Goal: Transaction & Acquisition: Book appointment/travel/reservation

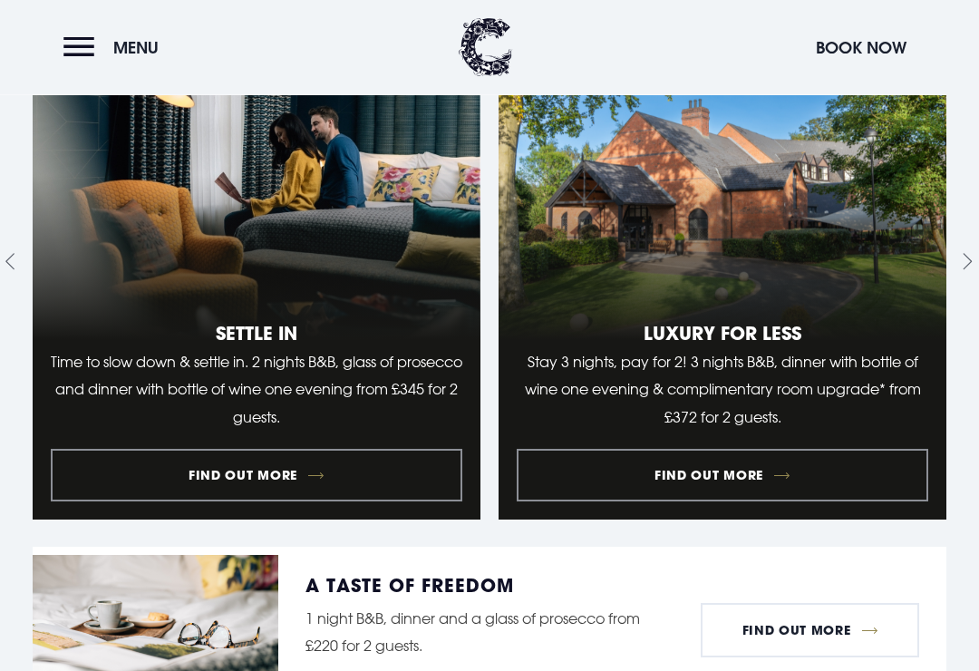
scroll to position [1956, 0]
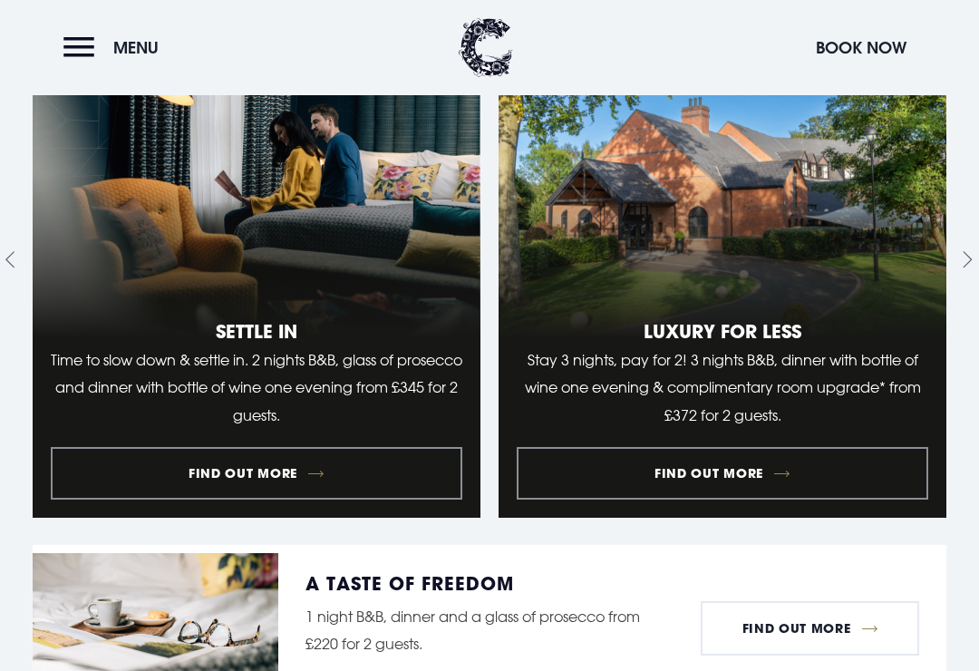
click at [312, 485] on link "1 of 9" at bounding box center [257, 259] width 448 height 516
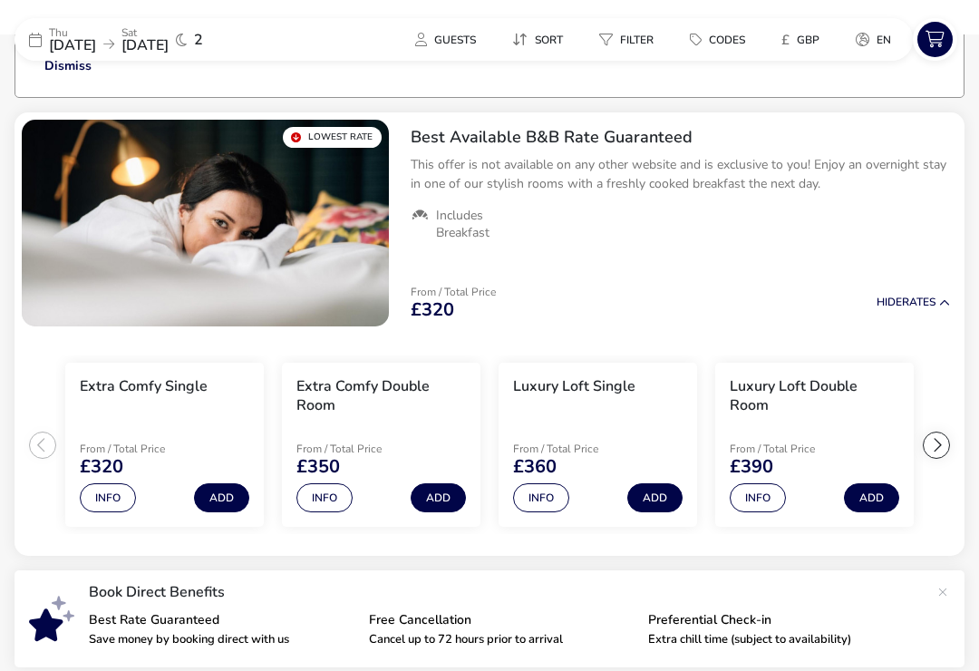
scroll to position [160, 0]
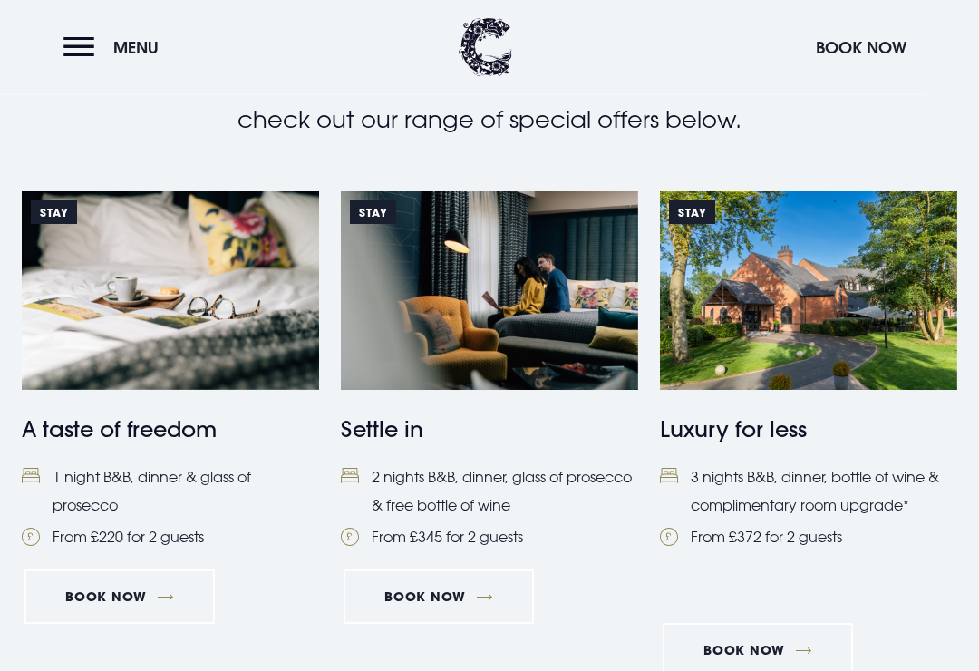
scroll to position [686, 0]
click at [481, 593] on link "Book Now" at bounding box center [438, 596] width 190 height 54
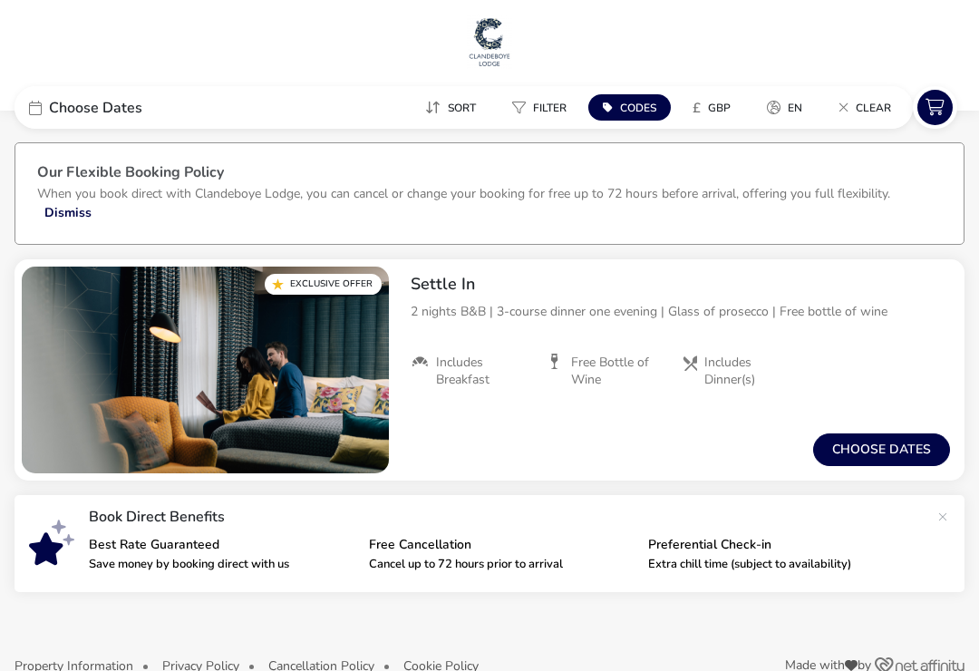
click at [869, 437] on button "Choose dates" at bounding box center [881, 449] width 137 height 33
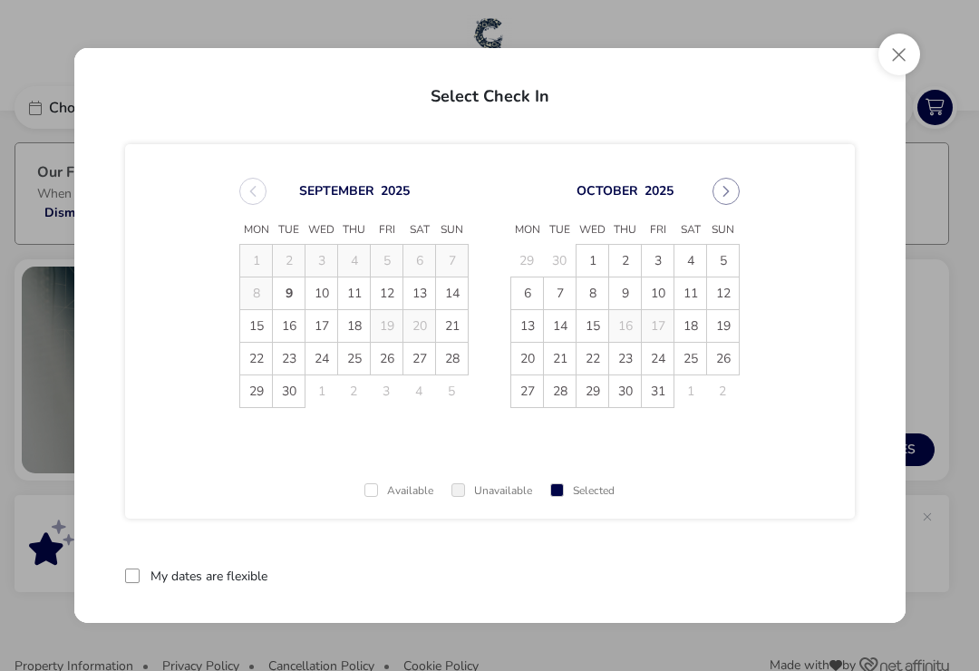
click at [360, 360] on span "25" at bounding box center [354, 359] width 32 height 32
click at [425, 360] on span "27" at bounding box center [419, 359] width 32 height 32
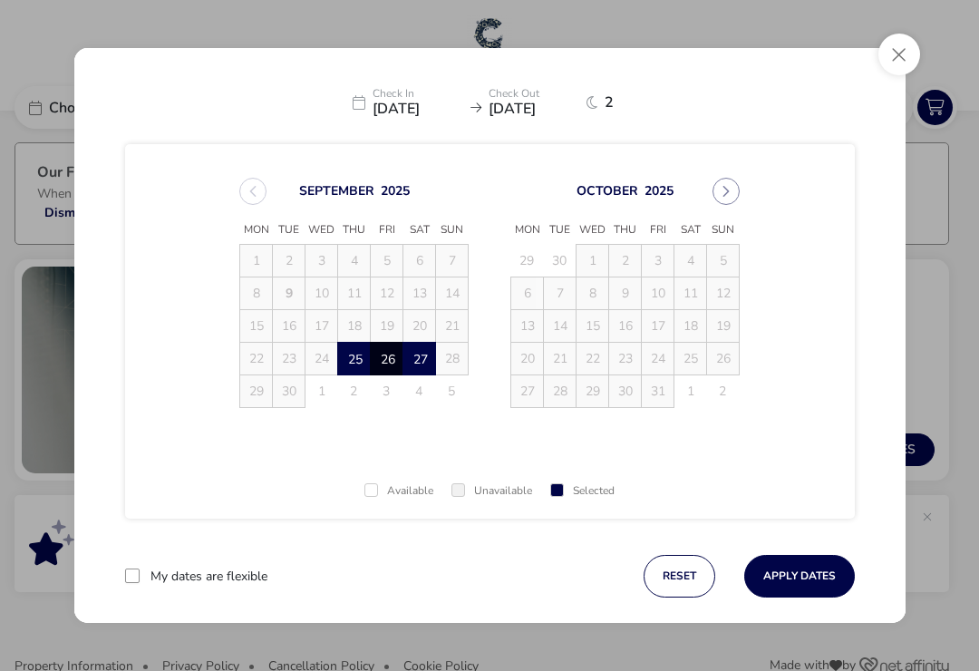
click at [801, 555] on button "Apply Dates" at bounding box center [799, 576] width 111 height 43
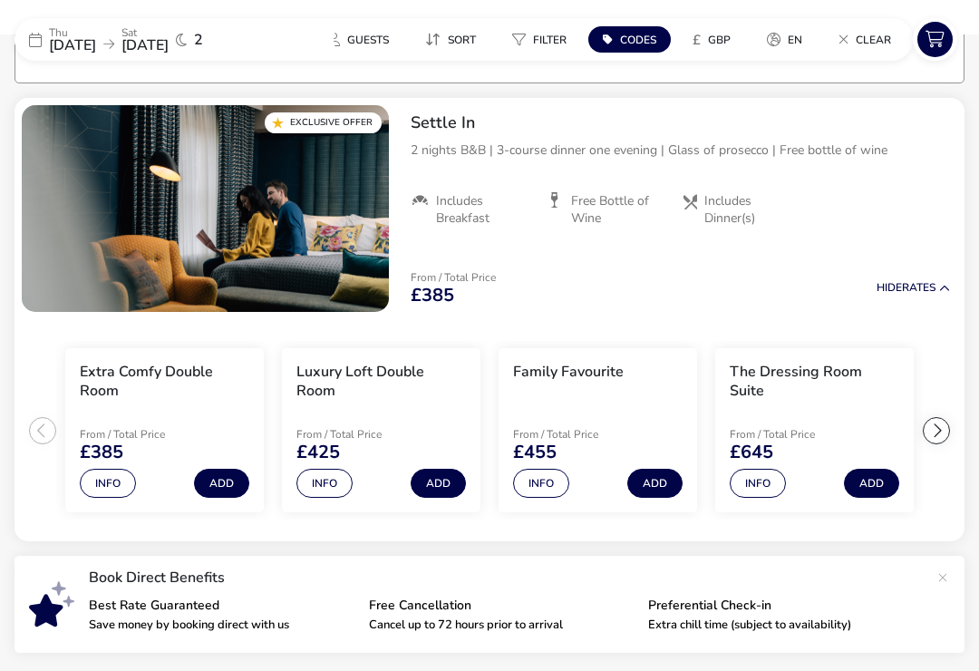
scroll to position [162, 0]
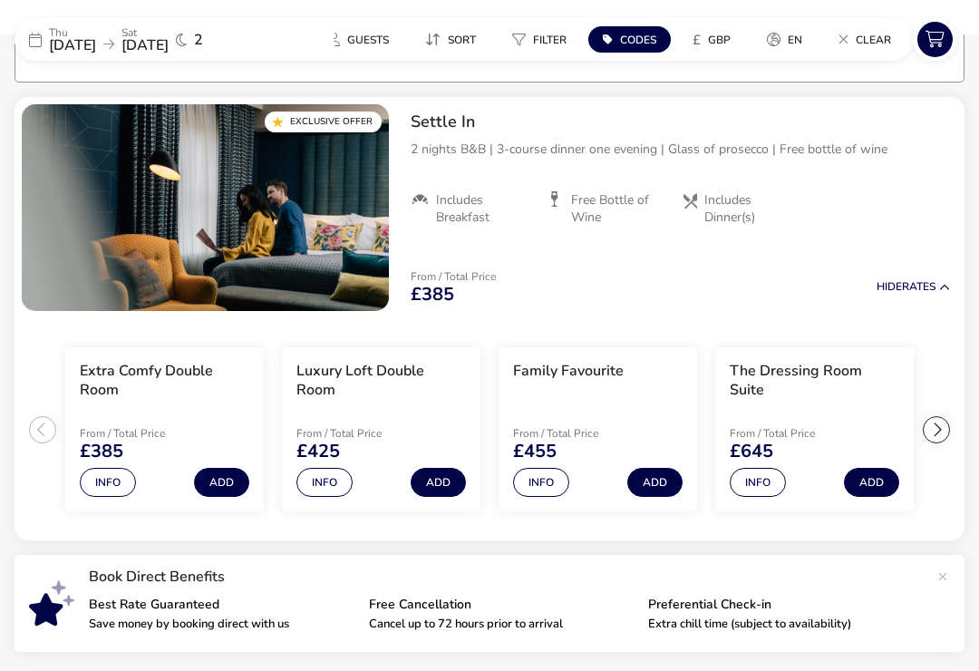
click at [63, 46] on span "25 Sep 2025" at bounding box center [72, 45] width 47 height 20
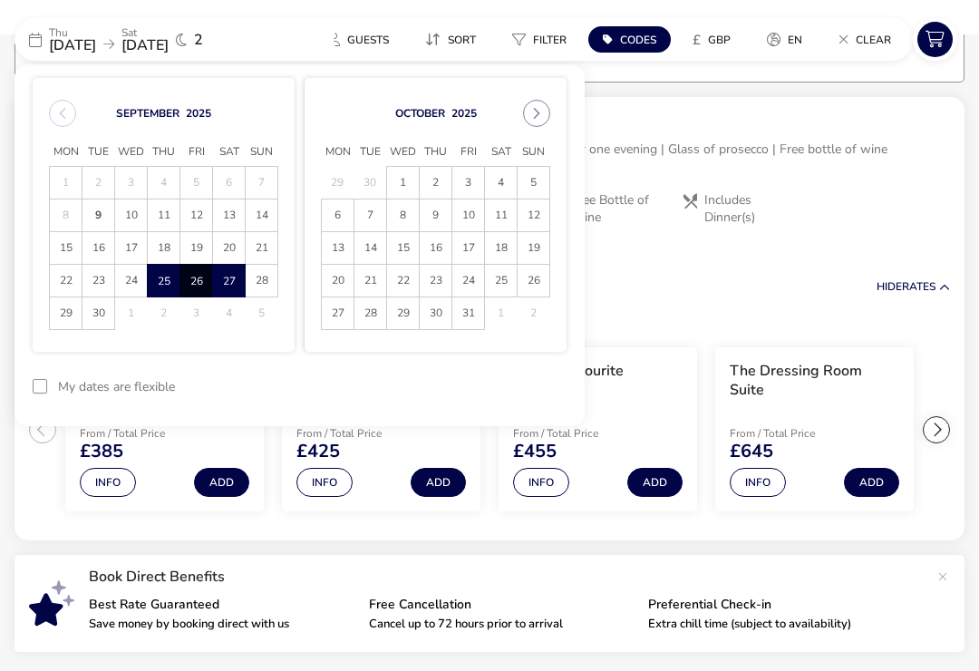
click at [136, 283] on span "24" at bounding box center [131, 281] width 32 height 32
click at [205, 282] on span "26" at bounding box center [196, 281] width 30 height 32
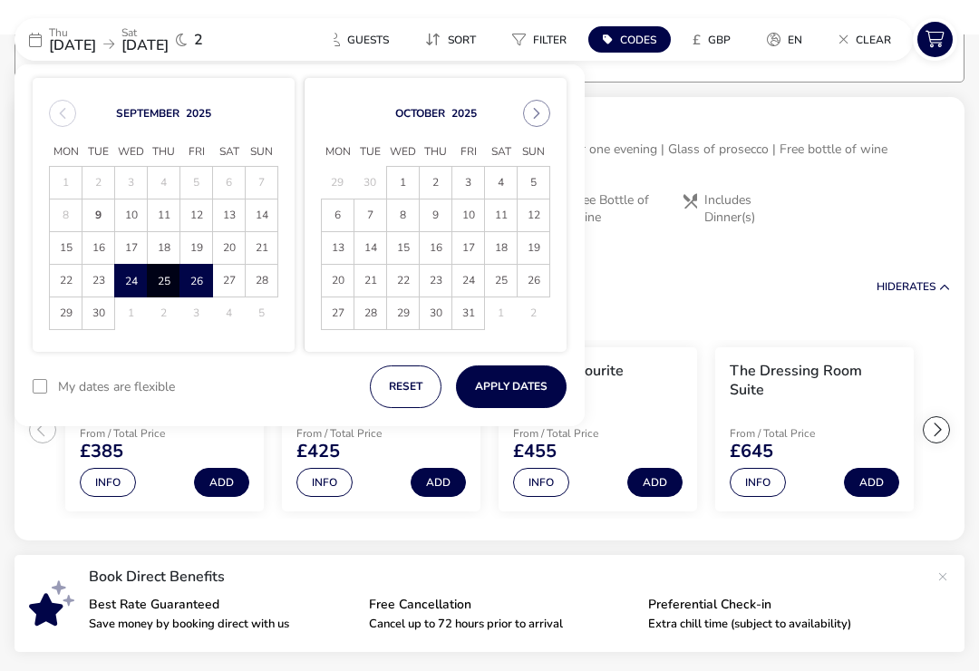
click at [510, 373] on button "Apply Dates" at bounding box center [511, 386] width 111 height 43
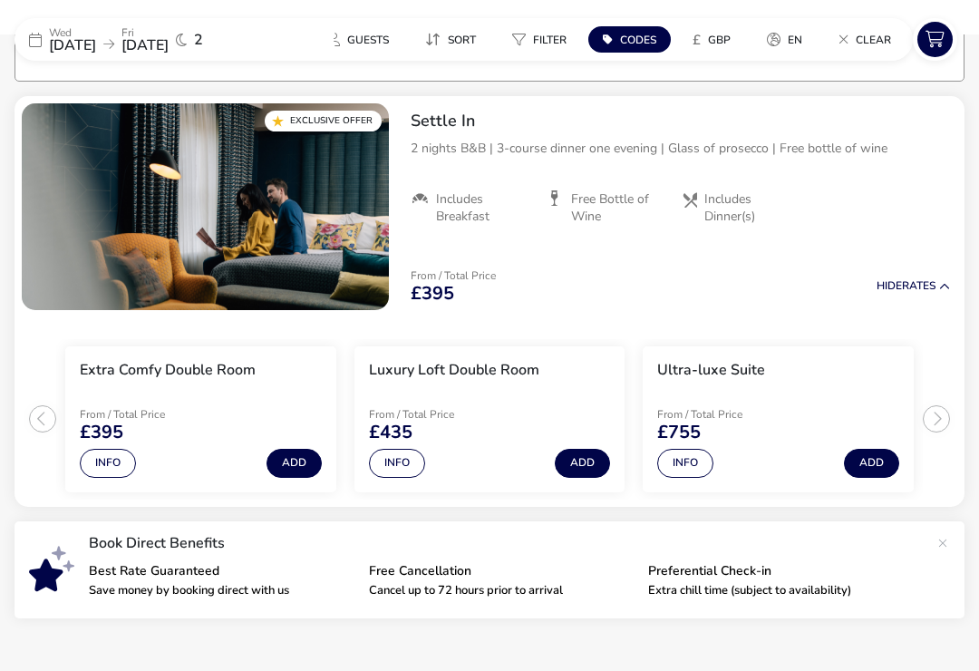
scroll to position [164, 0]
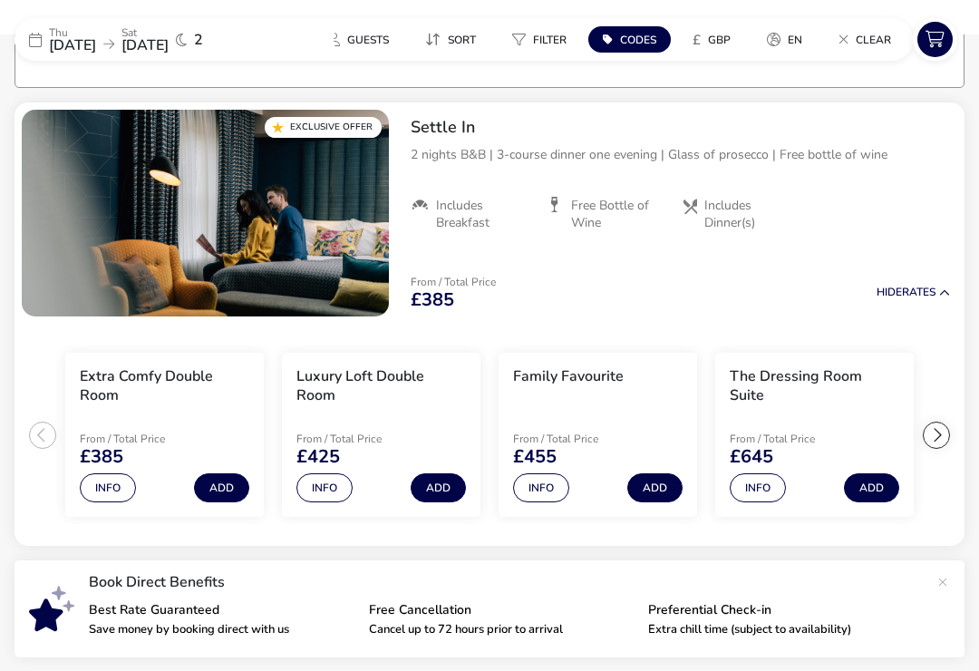
scroll to position [163, 0]
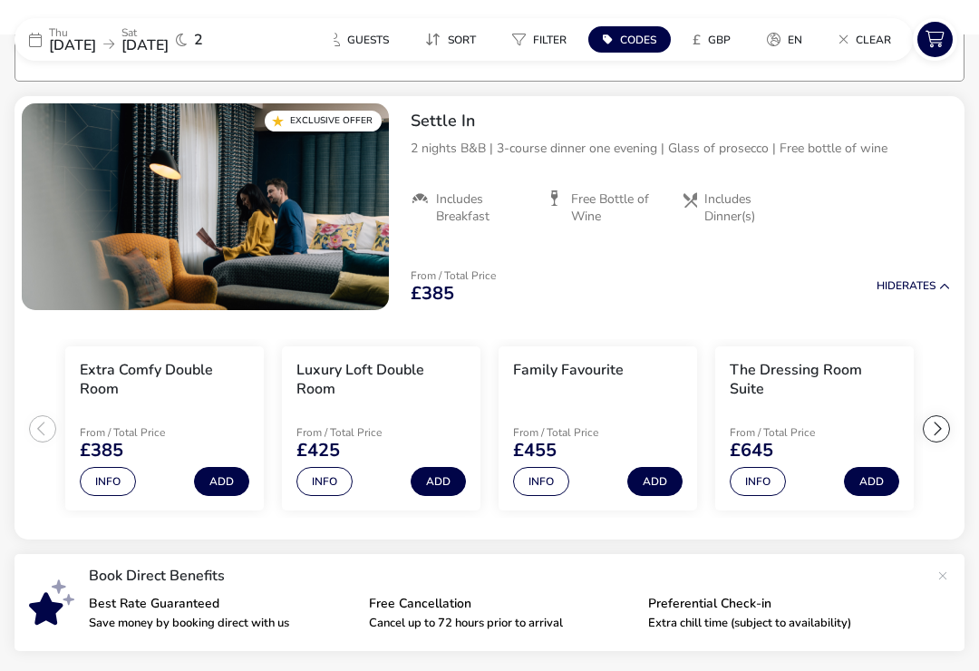
click at [63, 47] on span "25 Sep 2025" at bounding box center [72, 45] width 47 height 20
click at [216, 481] on button "Add" at bounding box center [221, 481] width 55 height 29
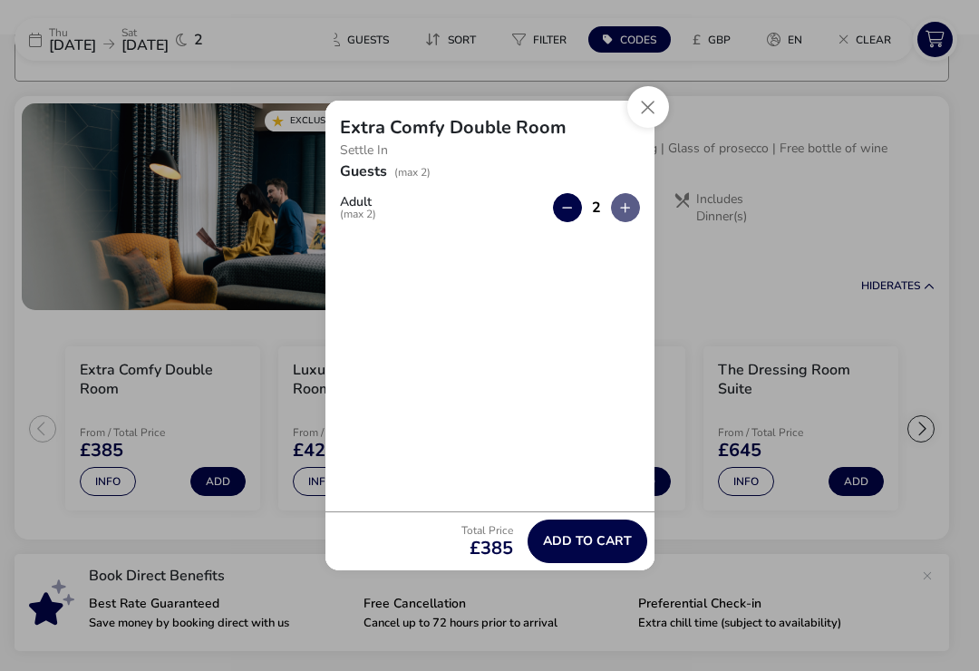
click at [586, 523] on button "Add to cart" at bounding box center [587, 540] width 120 height 43
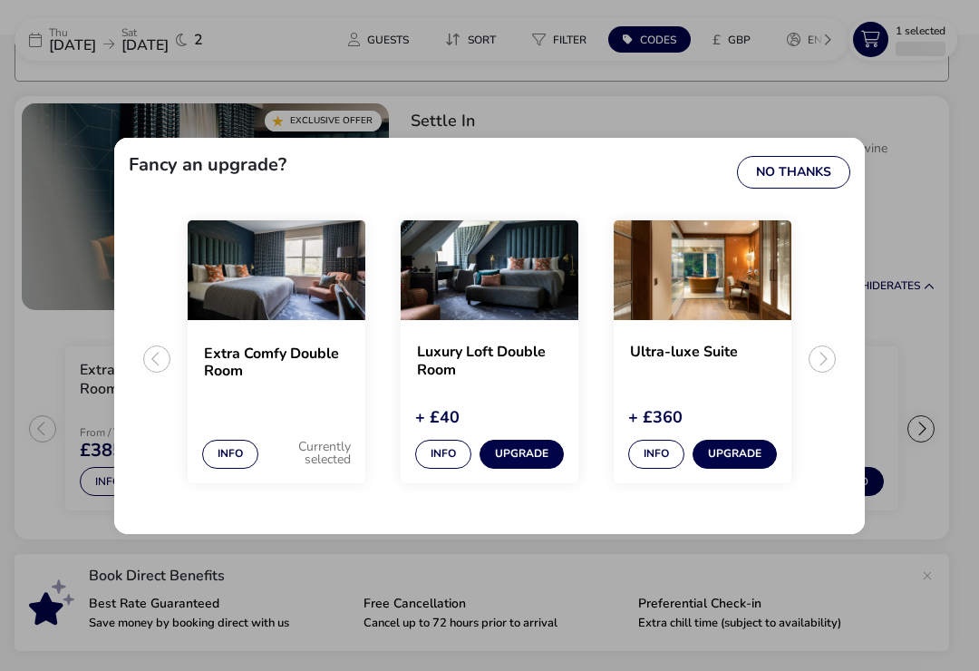
click at [799, 166] on button "No Thanks" at bounding box center [793, 172] width 113 height 33
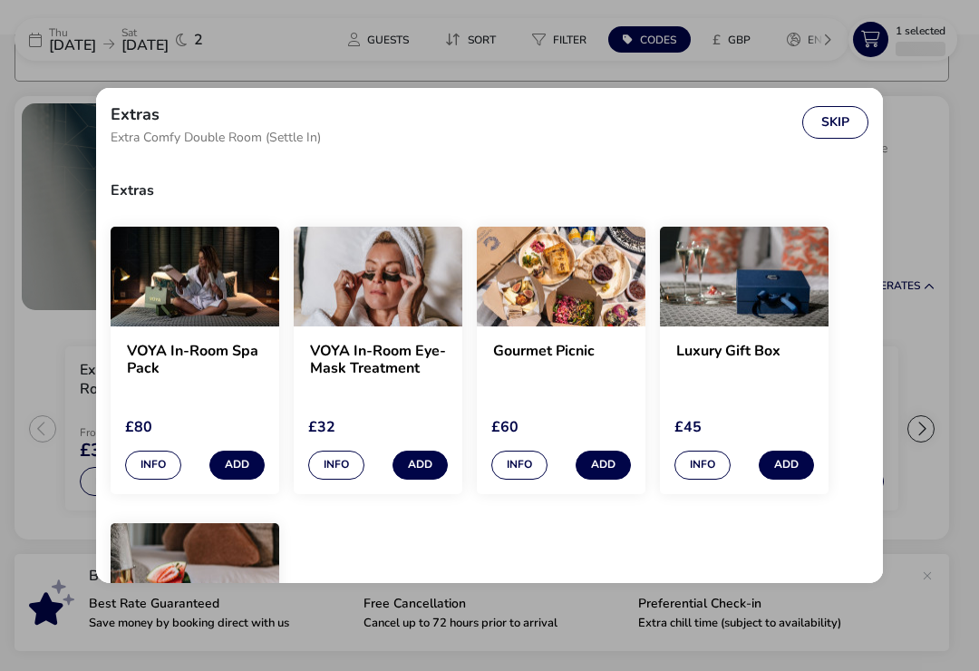
click at [818, 117] on button "Skip" at bounding box center [835, 122] width 66 height 33
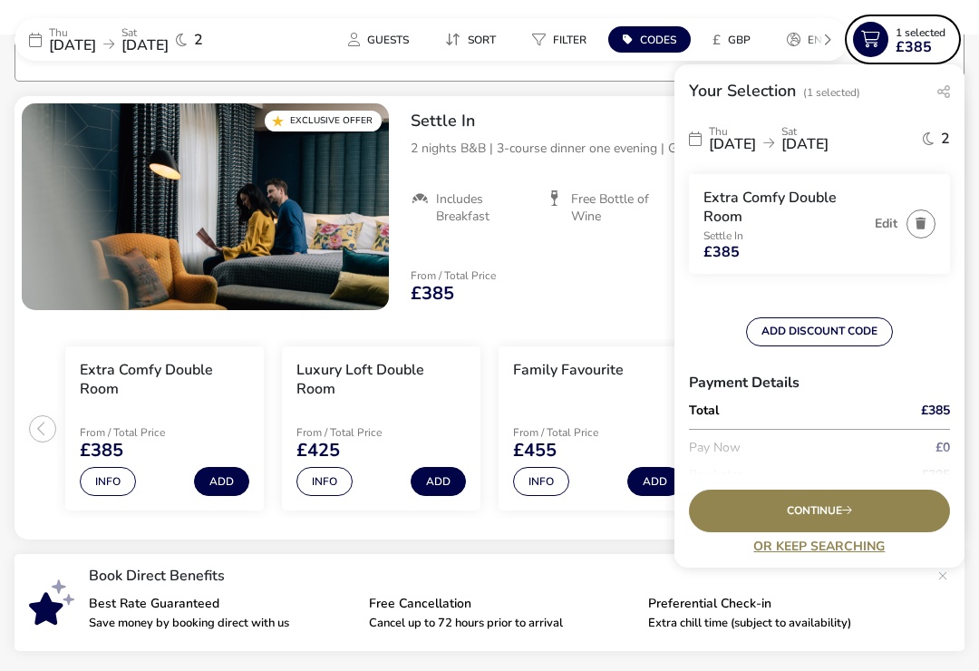
click at [856, 524] on div "Continue" at bounding box center [819, 510] width 261 height 43
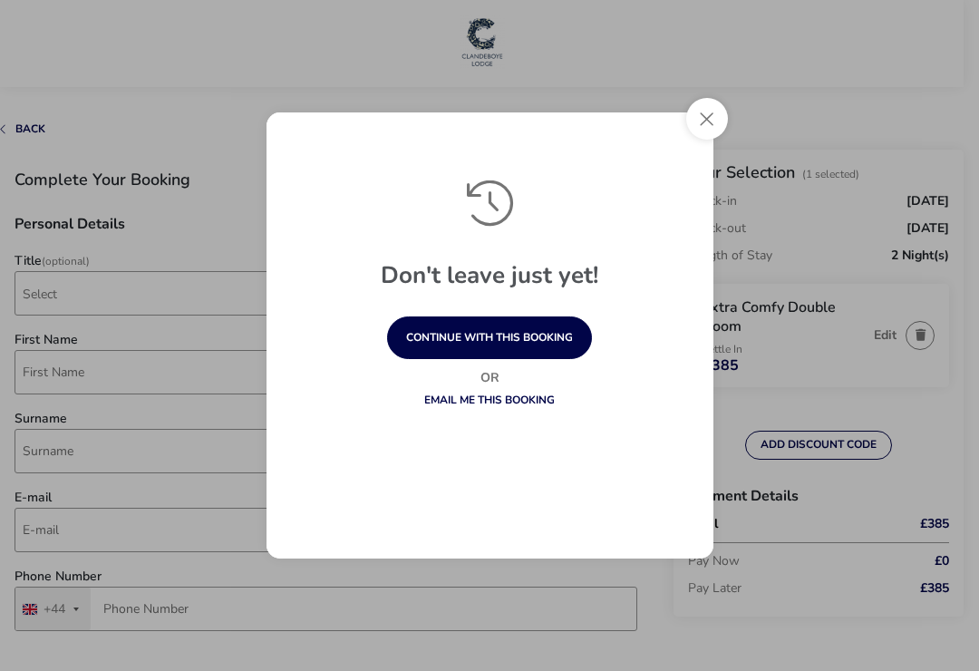
click at [500, 340] on button "continue with this booking" at bounding box center [489, 337] width 205 height 43
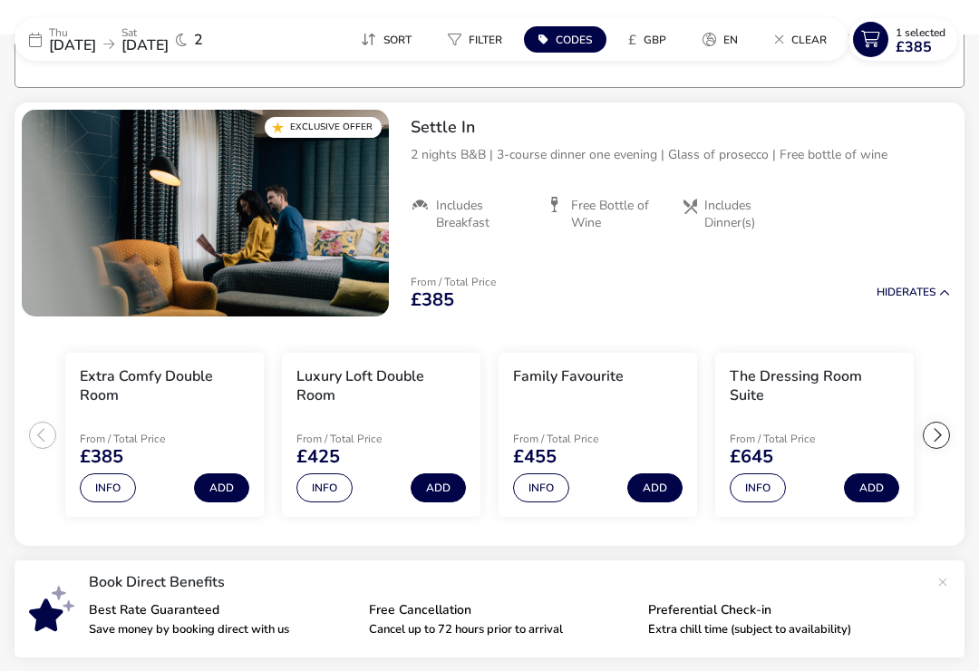
scroll to position [167, 0]
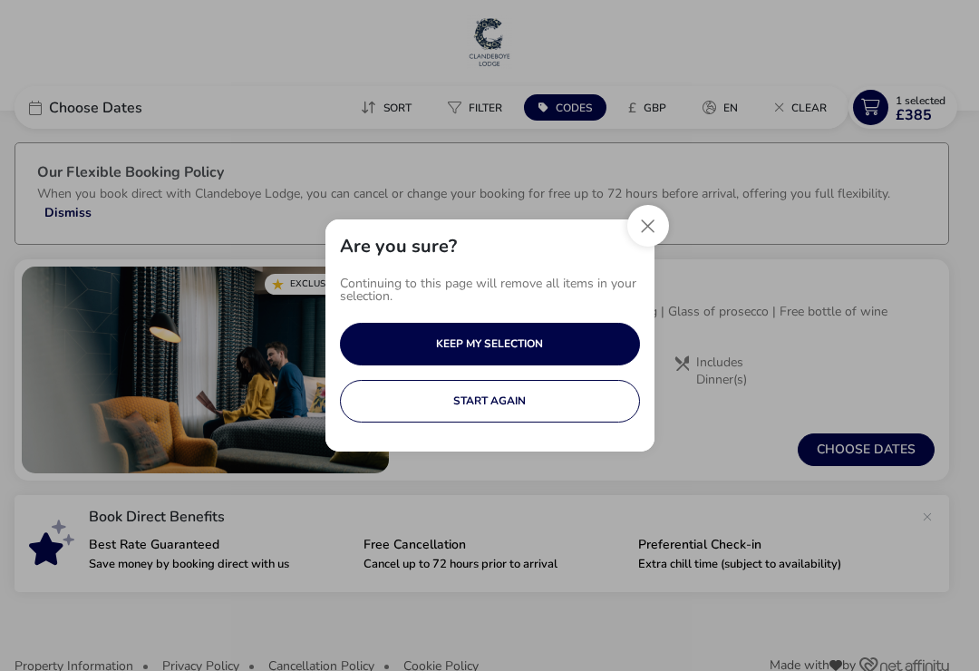
click at [524, 398] on button "START AGAIN" at bounding box center [490, 401] width 300 height 43
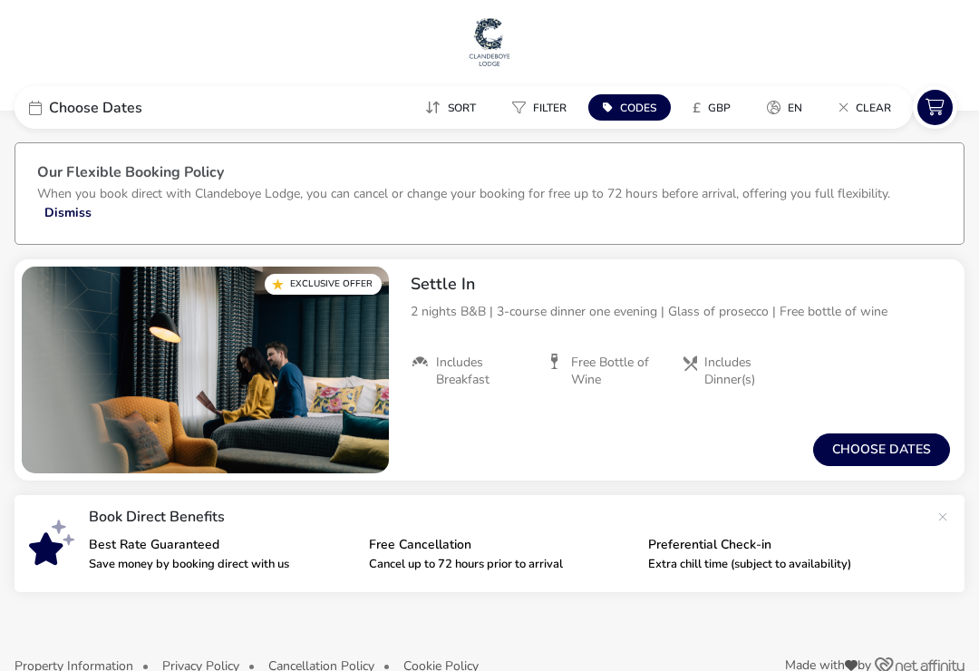
click at [55, 115] on span "Choose Dates" at bounding box center [95, 108] width 93 height 14
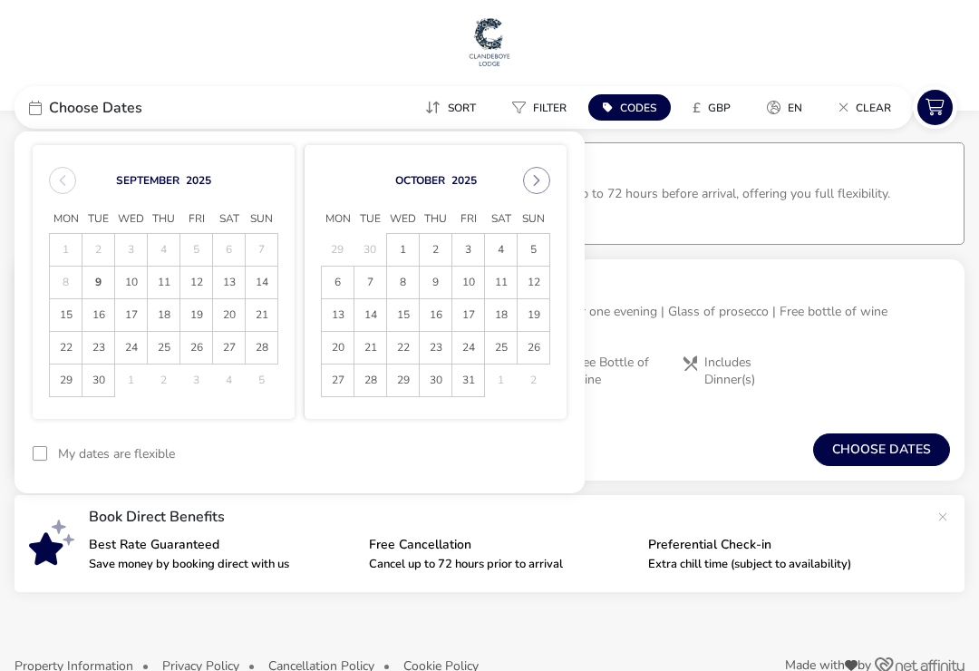
click at [172, 352] on span "25" at bounding box center [164, 348] width 32 height 32
click at [236, 351] on span "27" at bounding box center [229, 348] width 32 height 32
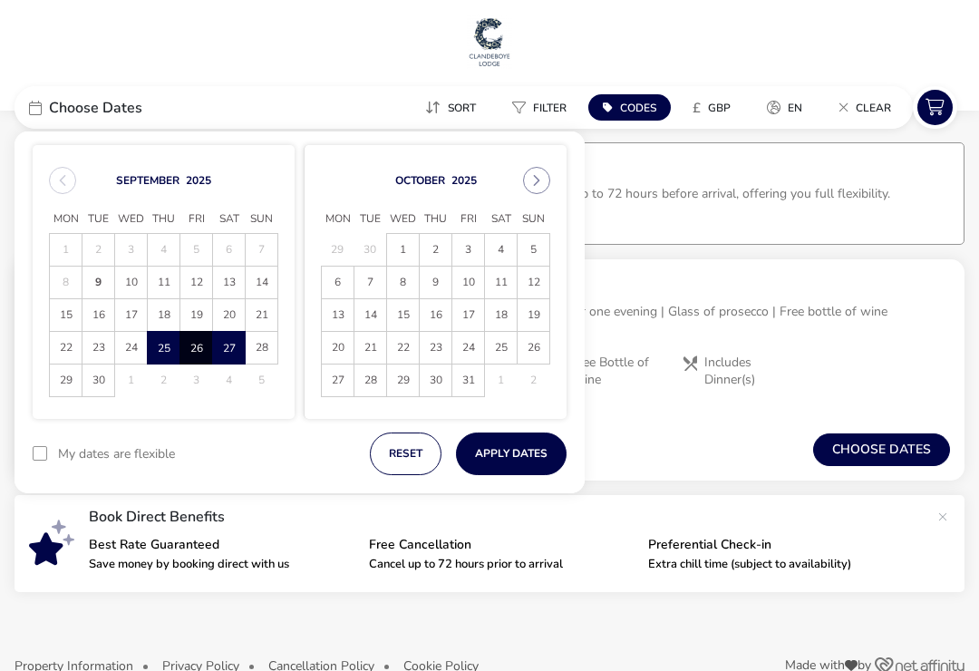
click at [507, 446] on button "Apply Dates" at bounding box center [511, 453] width 111 height 43
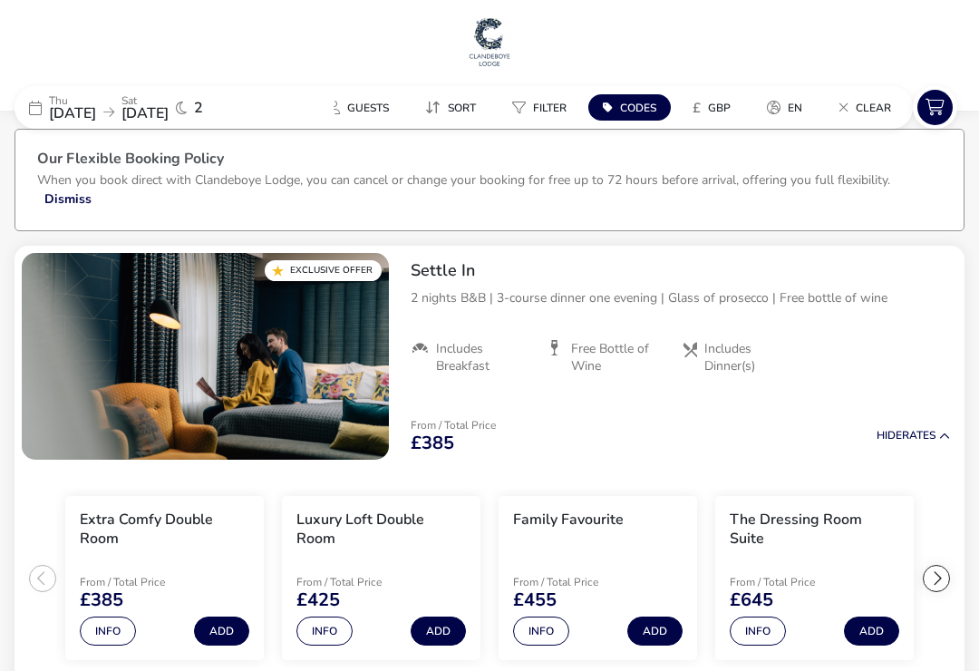
scroll to position [6, 0]
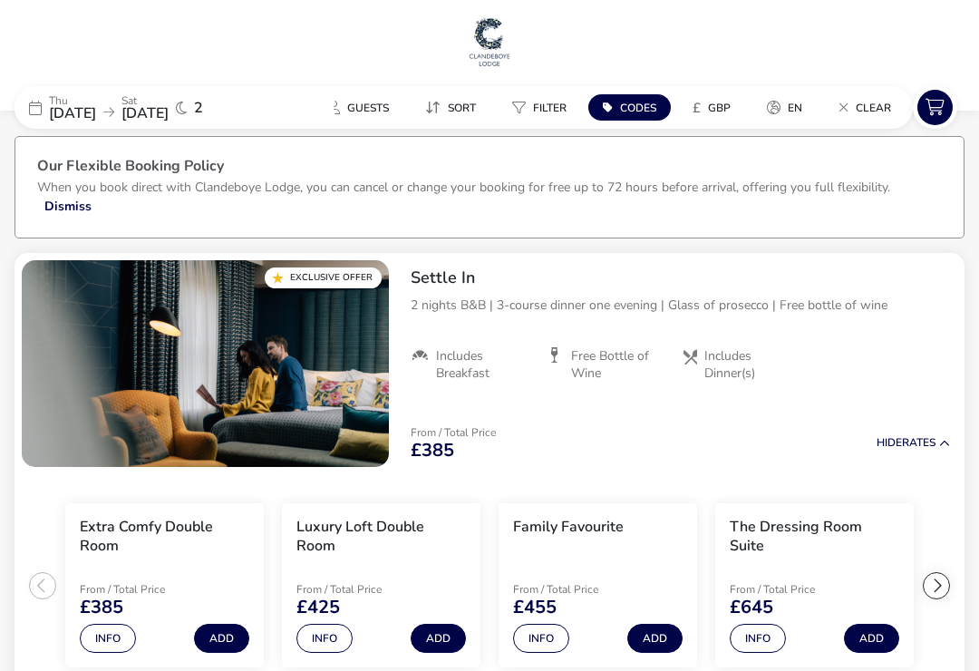
click at [225, 631] on button "Add" at bounding box center [221, 637] width 55 height 29
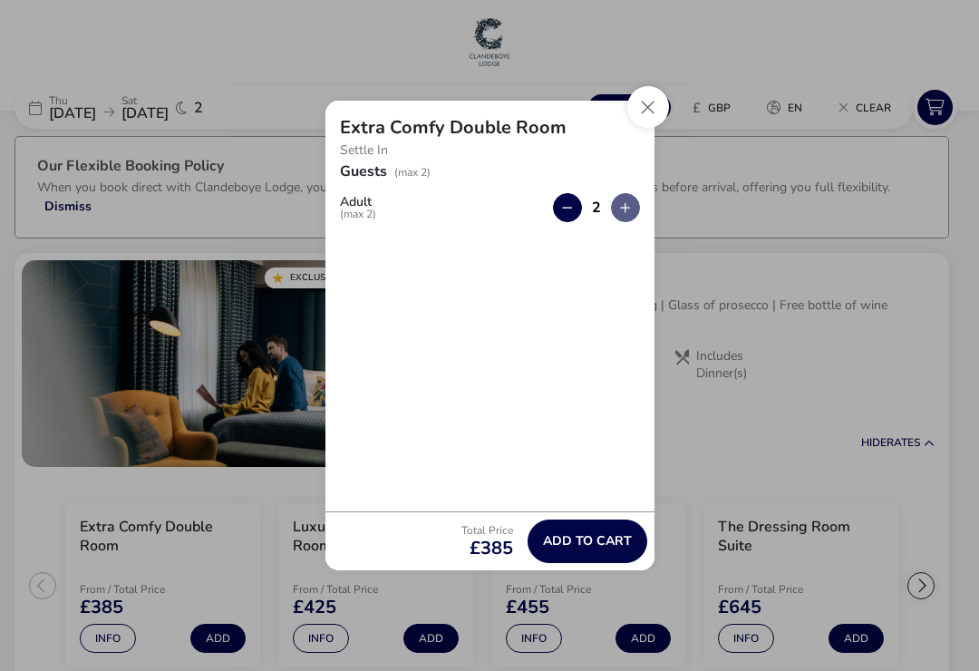
click at [590, 547] on span "Add to cart" at bounding box center [587, 541] width 89 height 14
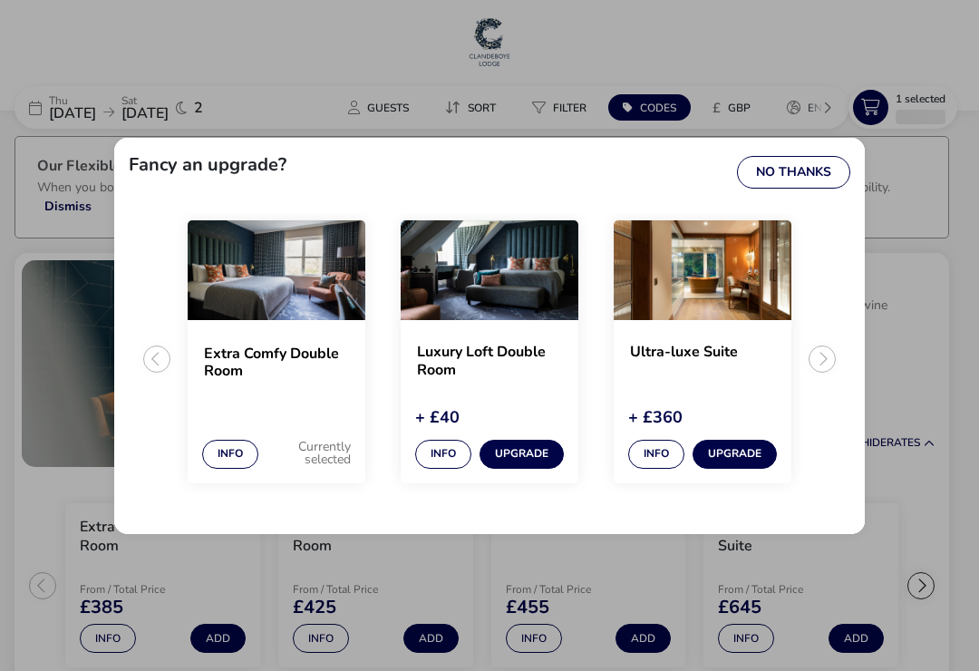
click at [786, 188] on button "No Thanks" at bounding box center [793, 172] width 113 height 33
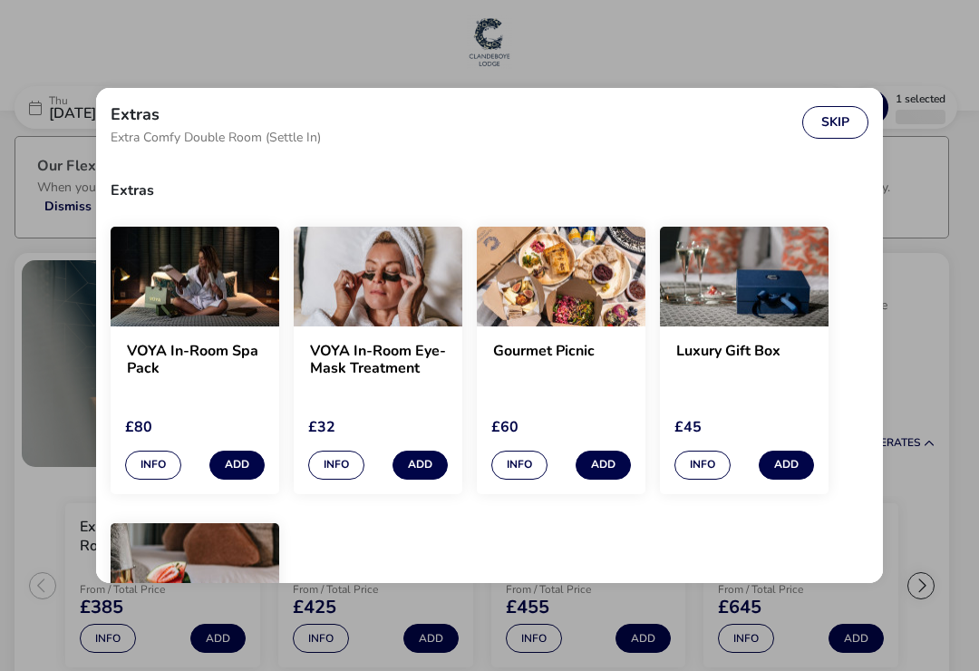
click at [837, 127] on button "Skip" at bounding box center [835, 122] width 66 height 33
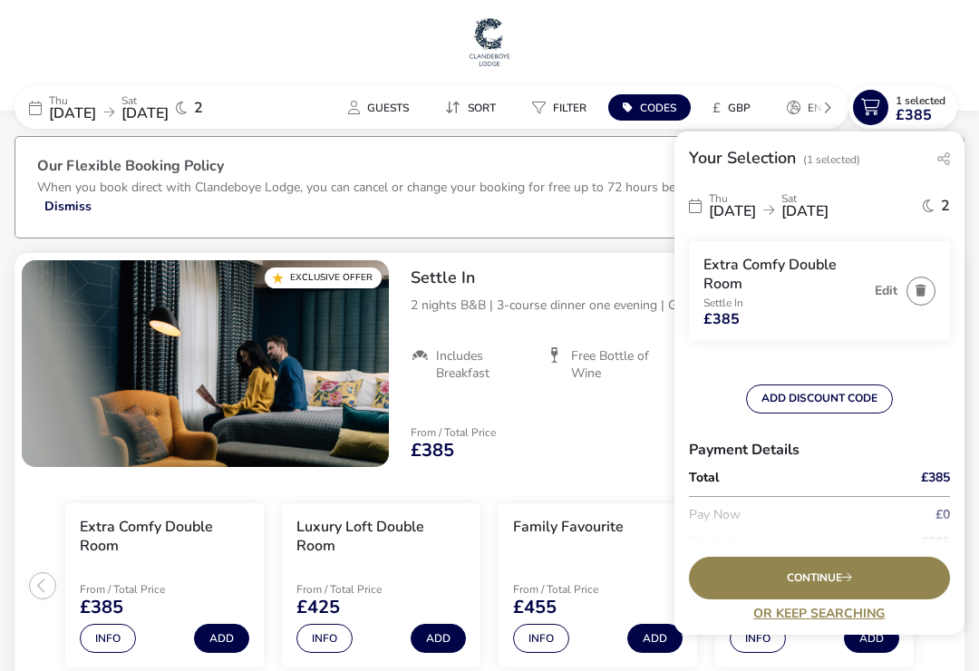
click at [847, 584] on span "Continue" at bounding box center [818, 578] width 65 height 12
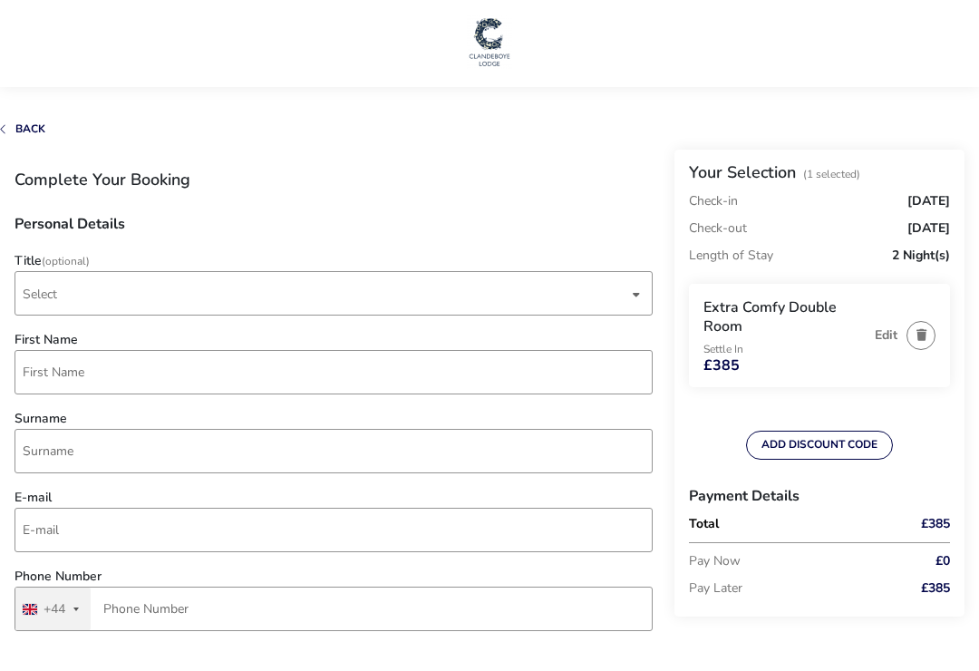
click at [154, 299] on span "Select" at bounding box center [325, 293] width 605 height 43
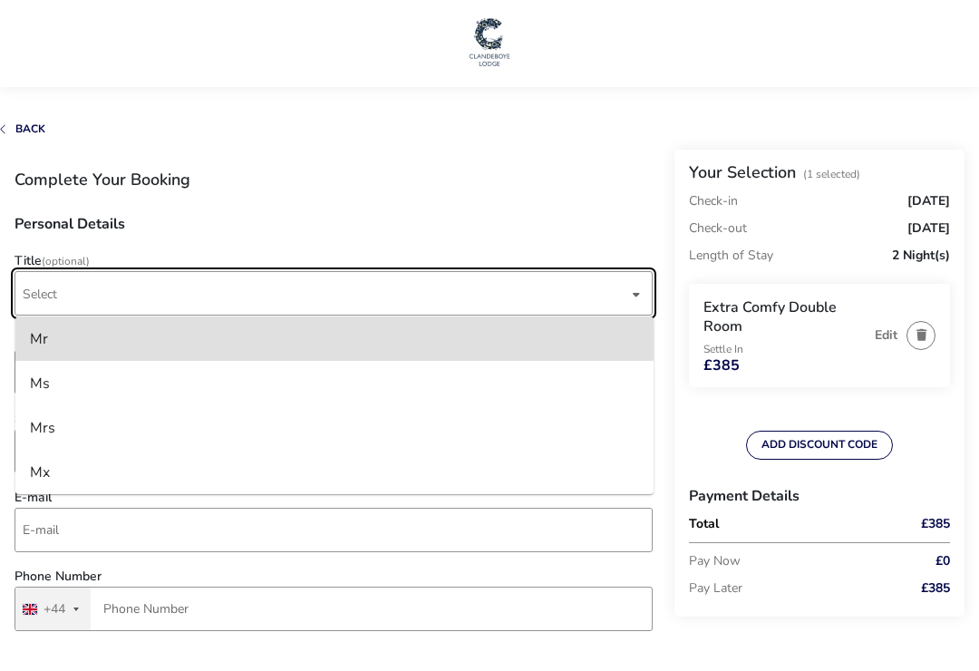
click at [60, 430] on li "Mrs" at bounding box center [334, 427] width 638 height 44
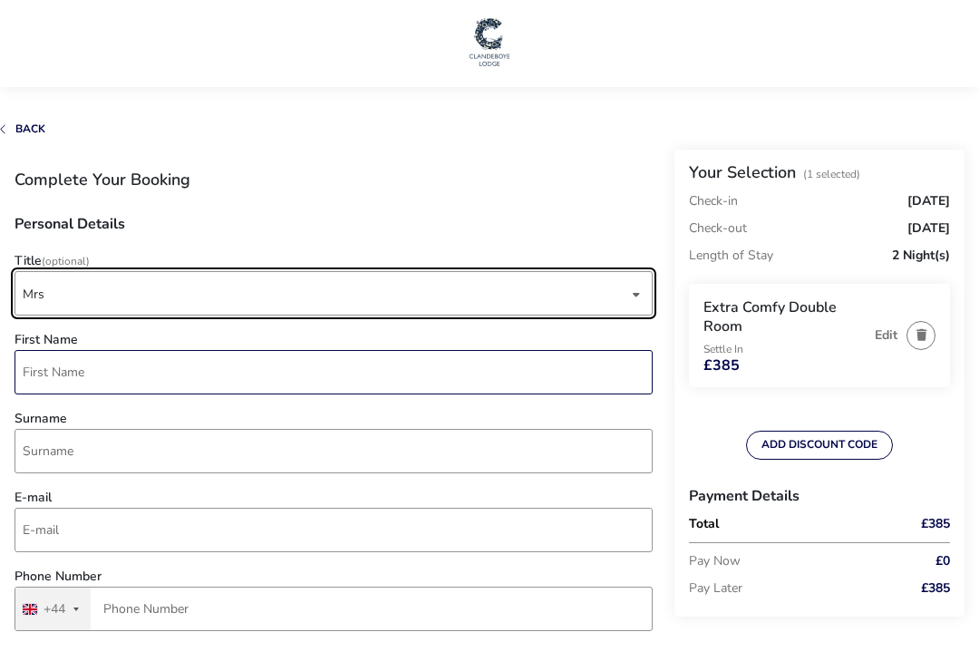
click at [134, 381] on input "First Name" at bounding box center [333, 372] width 638 height 44
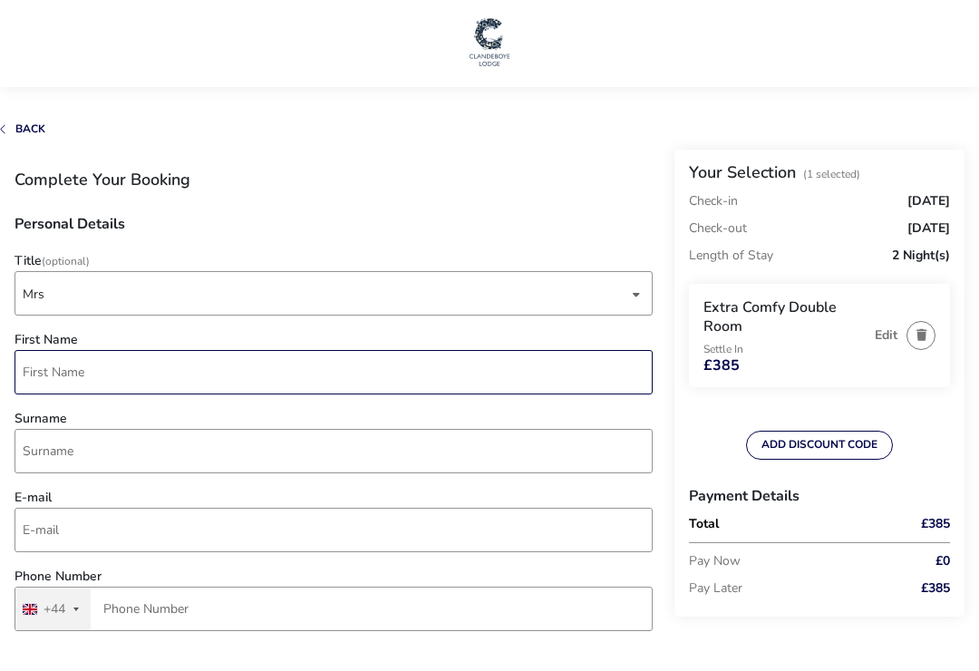
scroll to position [6, 0]
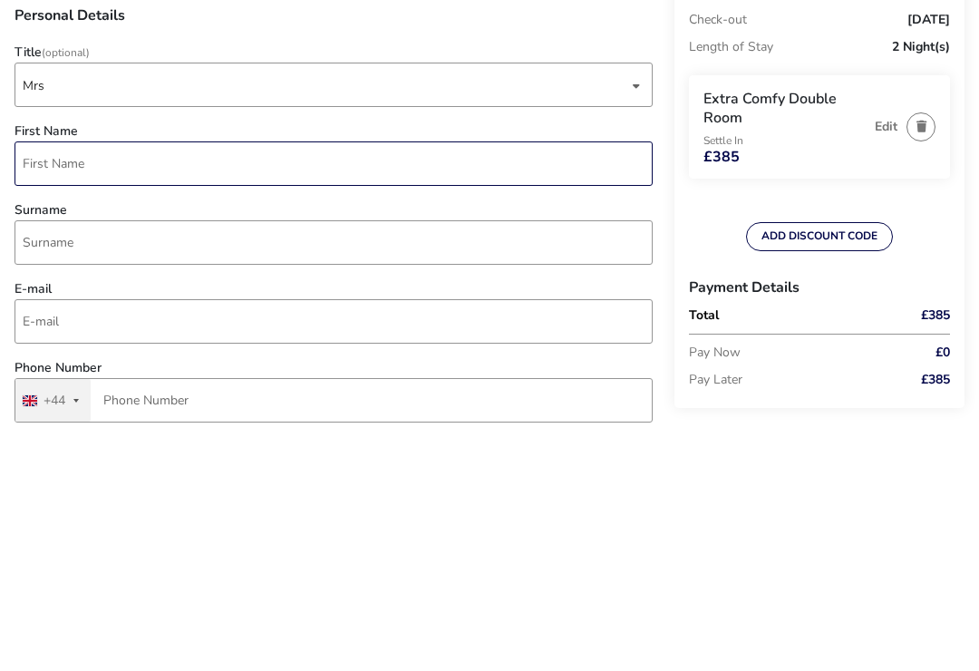
type input "Rhonda"
type input "Houston"
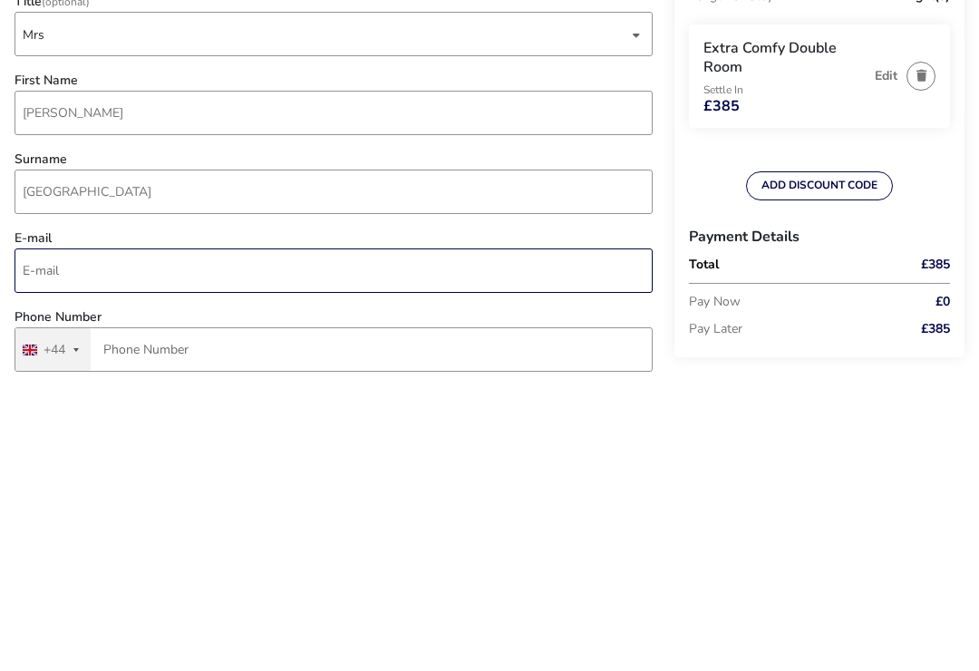
click at [191, 501] on input "E-mail" at bounding box center [333, 523] width 638 height 44
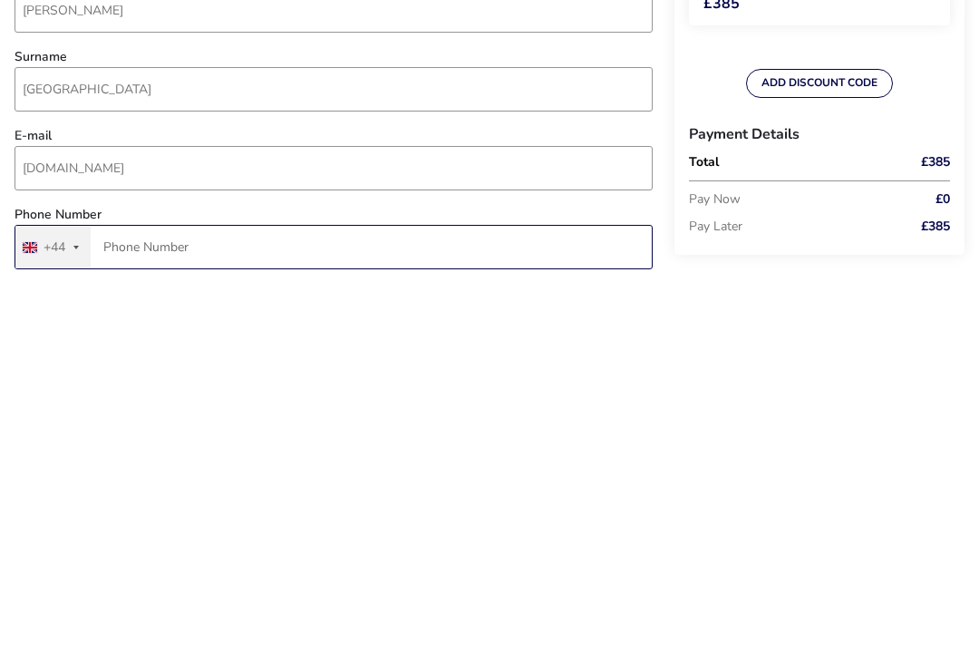
click at [248, 580] on input "Phone Number" at bounding box center [333, 602] width 638 height 44
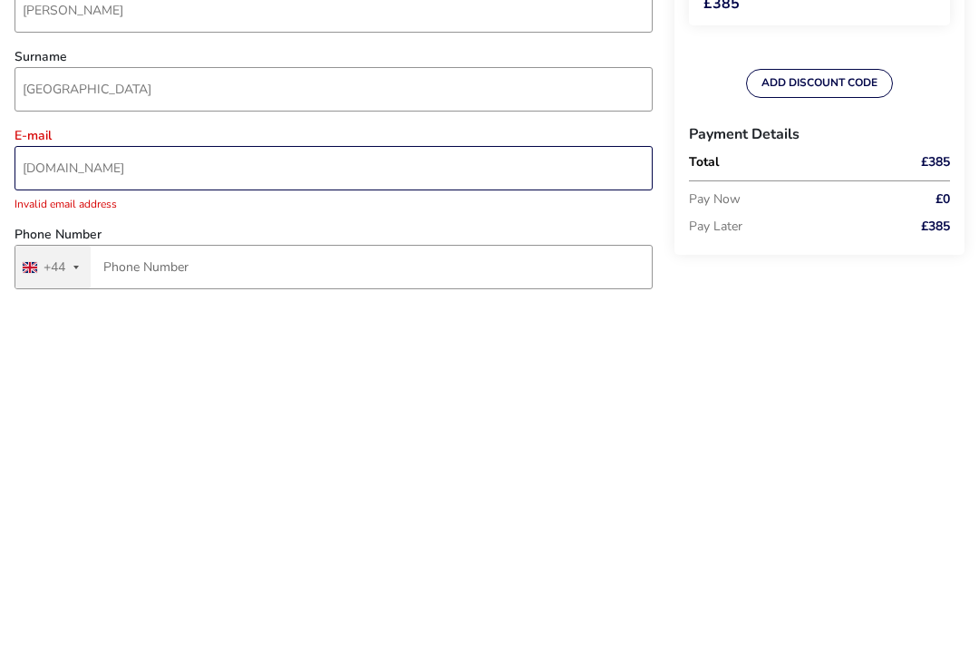
click at [232, 501] on input "rhondahouston66icloud.com" at bounding box center [333, 523] width 638 height 44
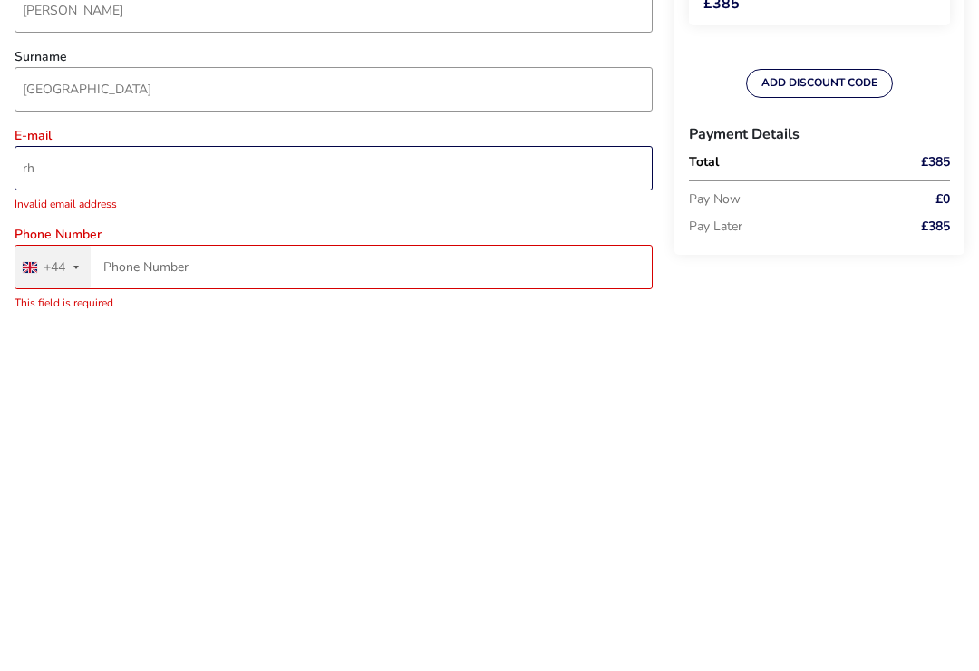
type input "r"
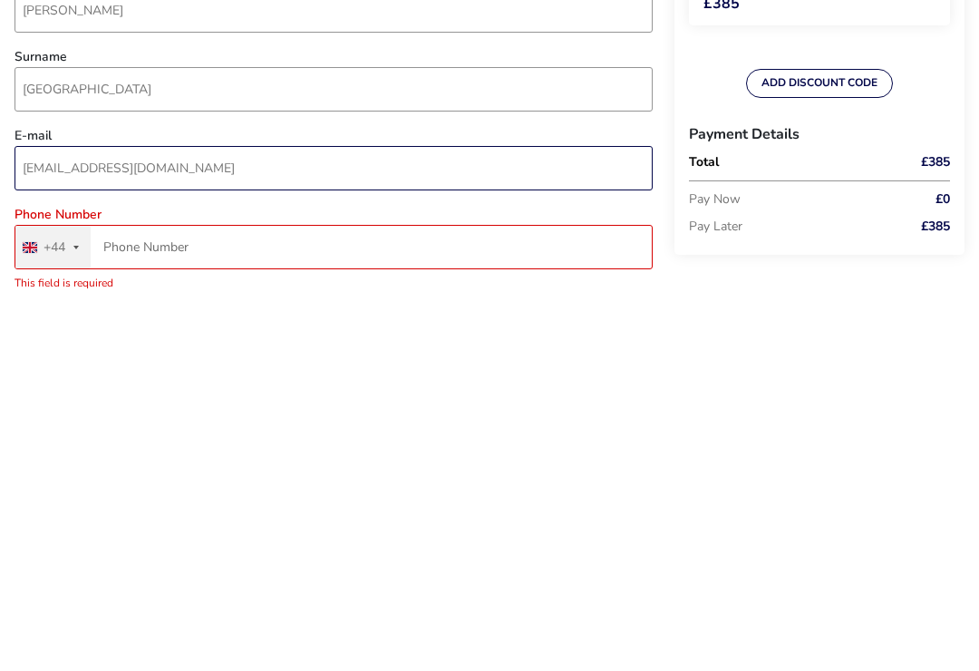
type input "rhondahouston66@icloud.com"
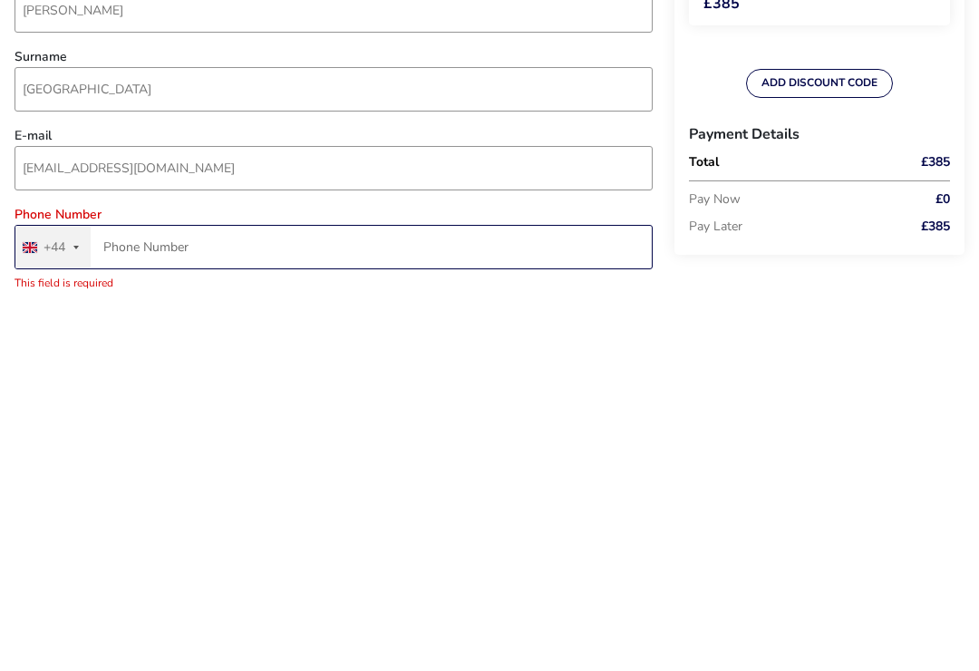
click at [242, 580] on input "Phone Number" at bounding box center [333, 602] width 638 height 44
type input "7582 85745"
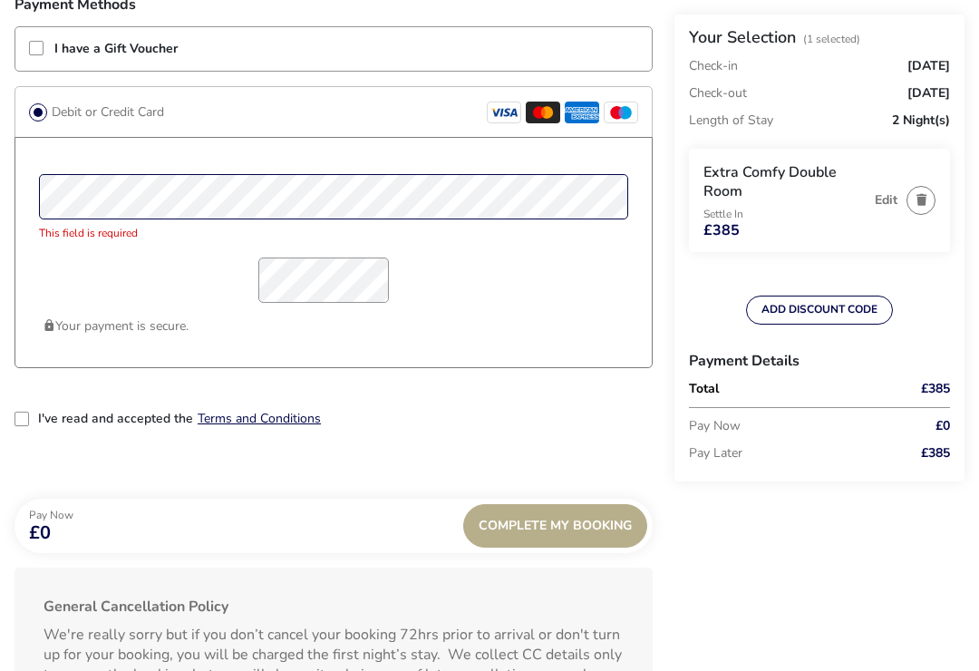
scroll to position [1486, 0]
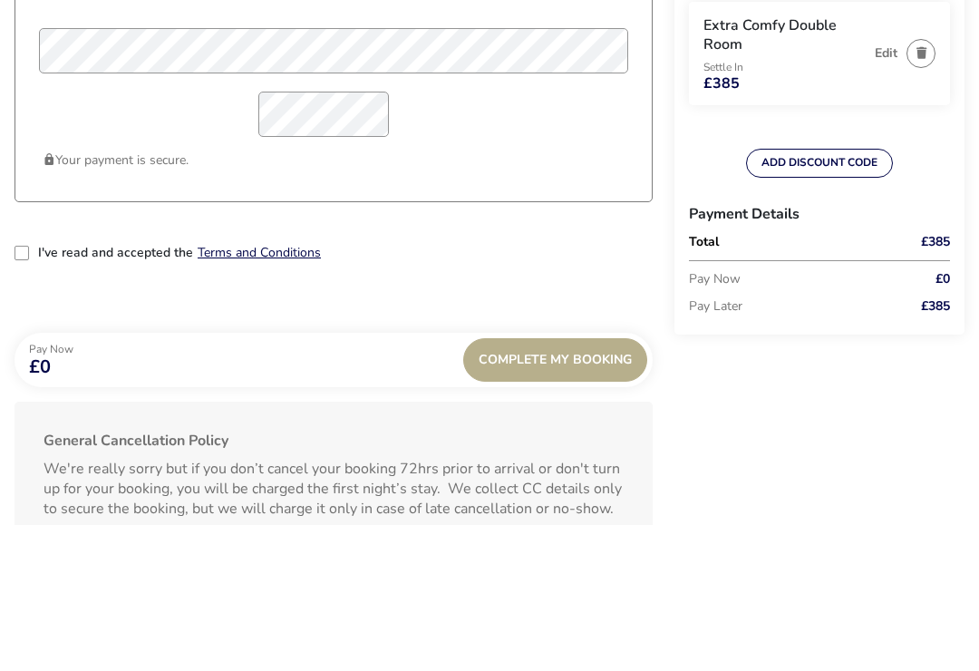
click at [39, 393] on label "I've read and accepted the" at bounding box center [115, 399] width 155 height 13
click at [24, 401] on input "I've read and accepted the" at bounding box center [24, 401] width 0 height 0
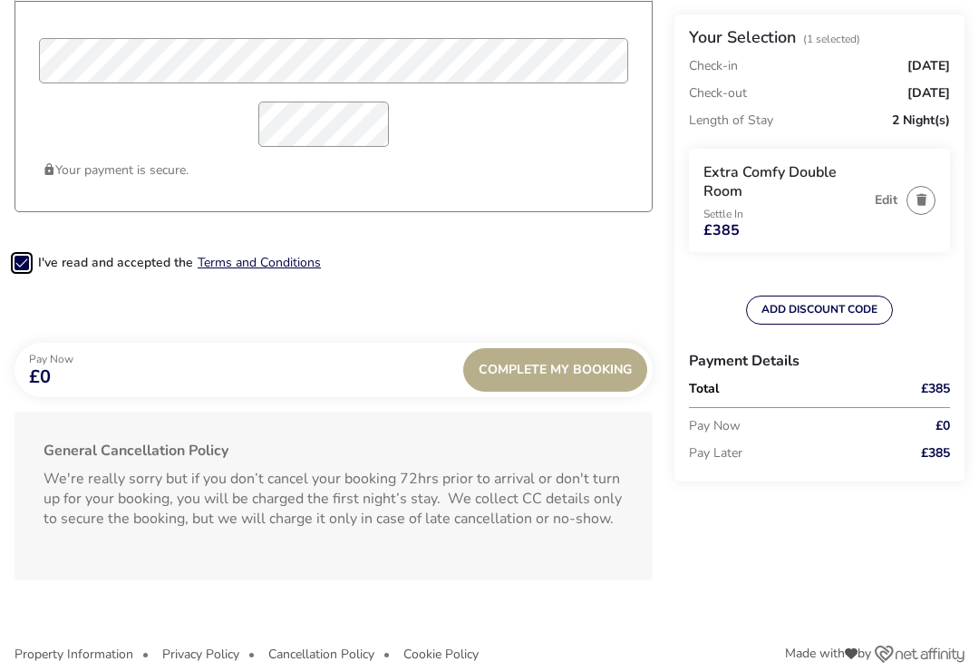
click at [565, 375] on span "Complete My Booking" at bounding box center [554, 369] width 153 height 14
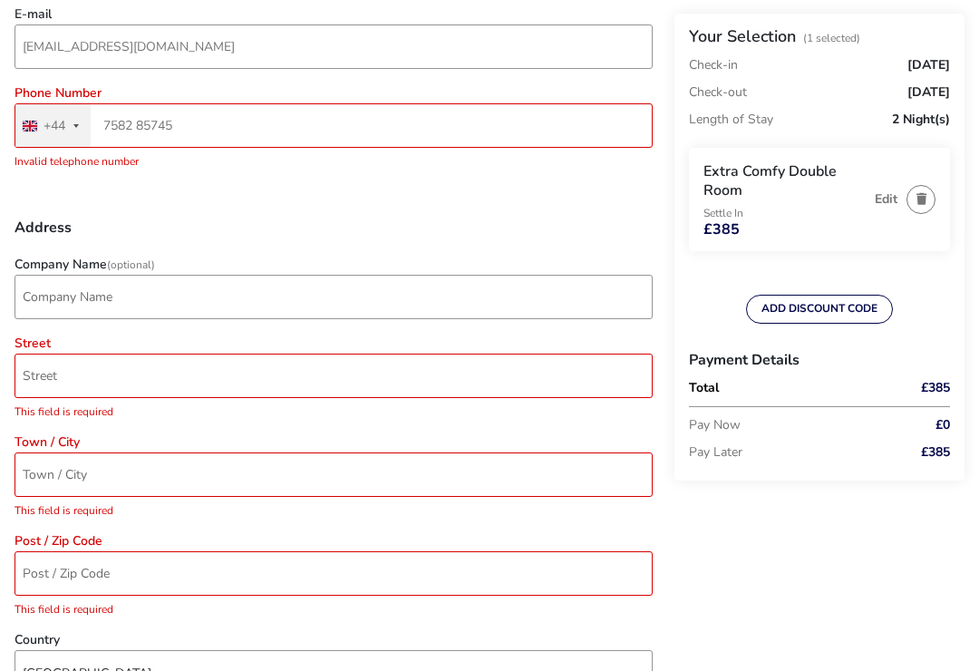
scroll to position [270, 0]
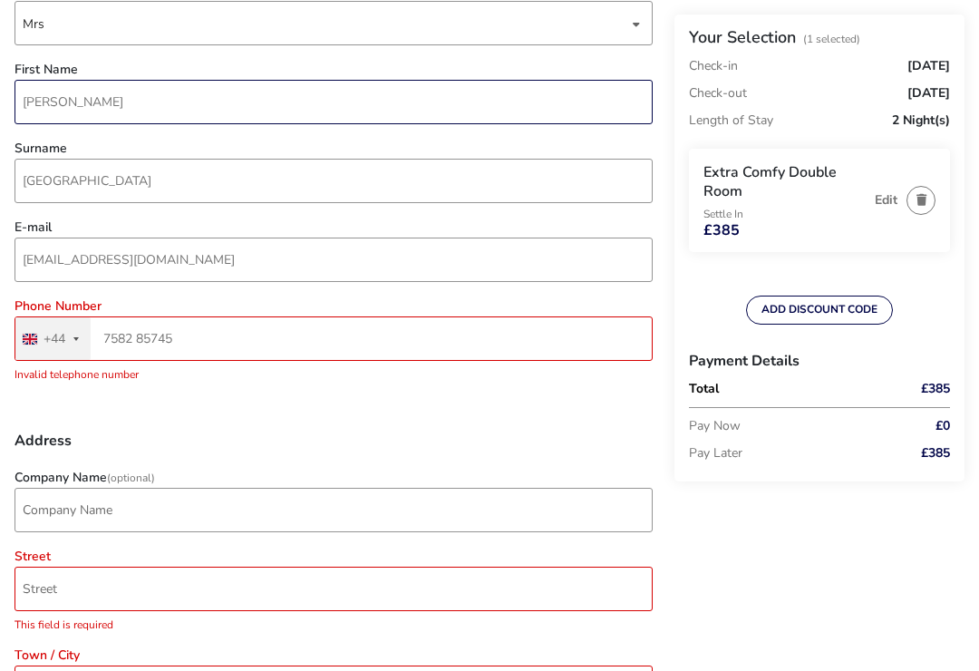
click at [117, 104] on input "Rhonda" at bounding box center [333, 102] width 638 height 44
type input "R"
type input "Rhonda"
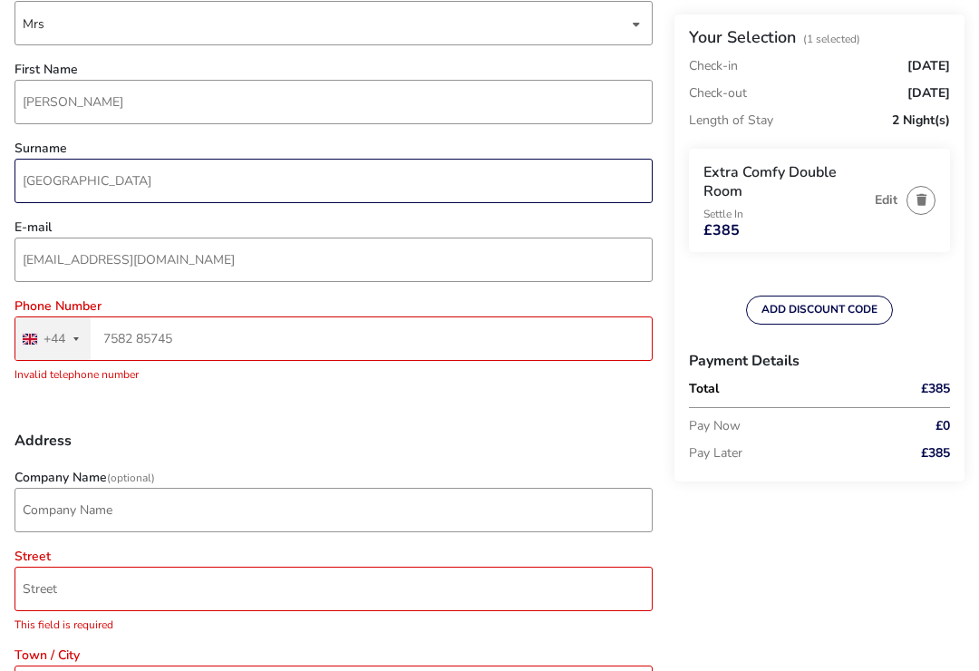
click at [142, 193] on input "Houston" at bounding box center [333, 181] width 638 height 44
type input "H"
type input "Houston"
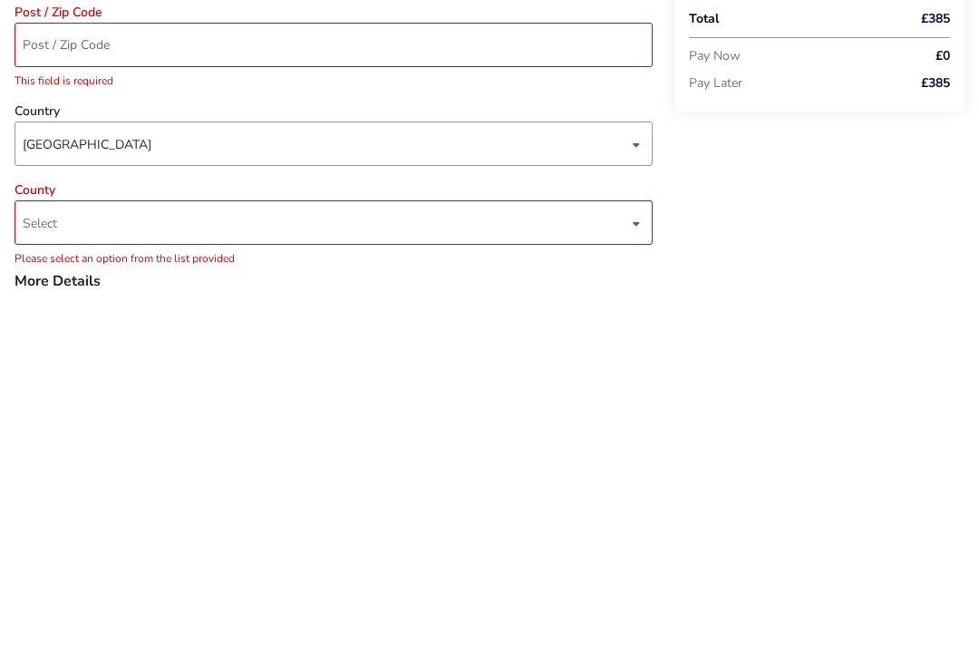
scroll to position [643, 0]
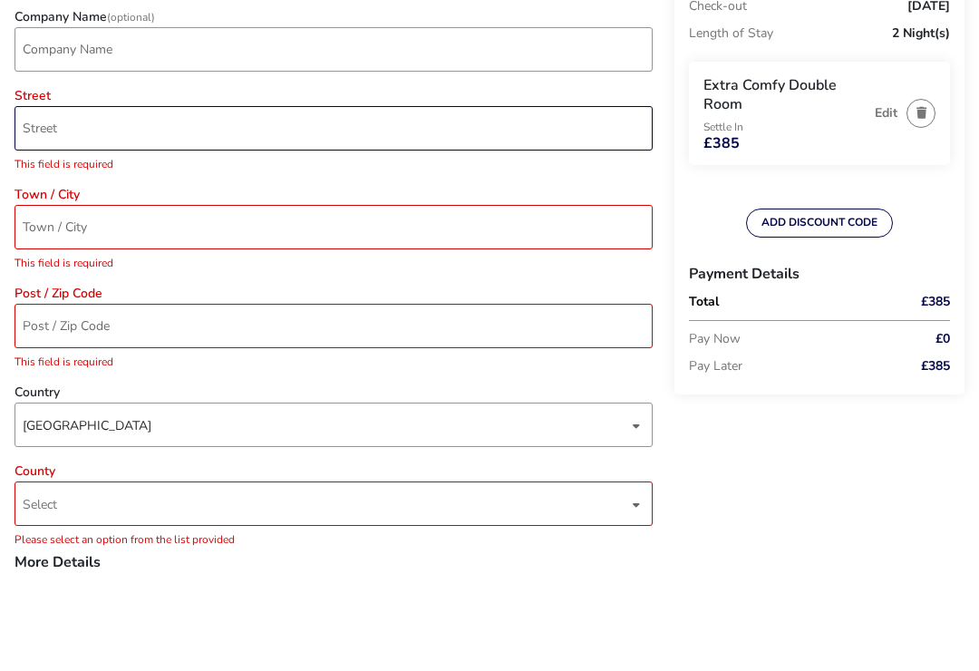
click at [176, 193] on input "Street" at bounding box center [333, 215] width 638 height 44
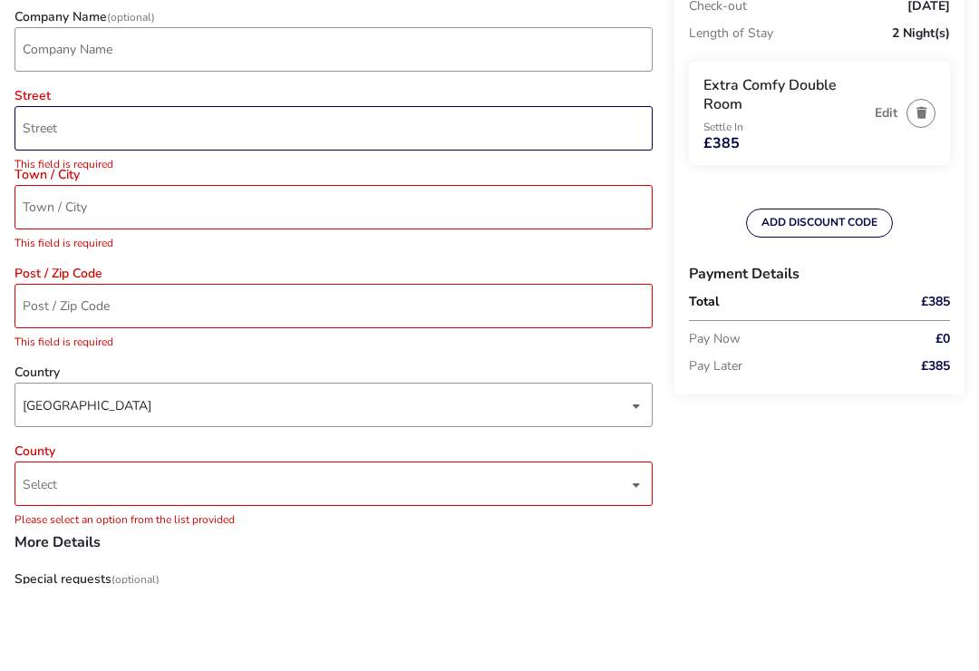
type input "3, Glebe Road east"
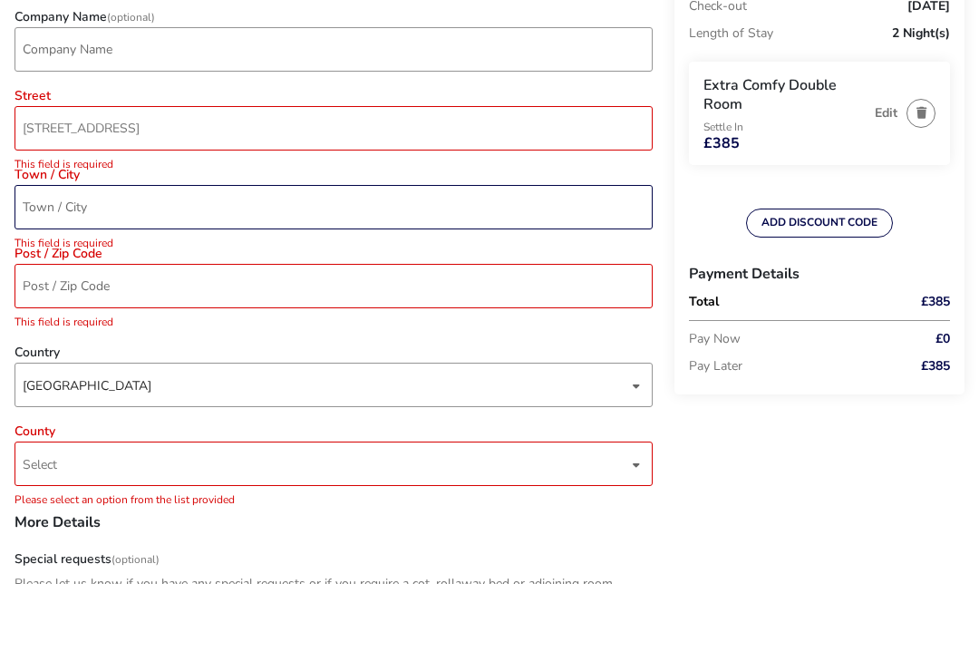
type input "Newtownabbey"
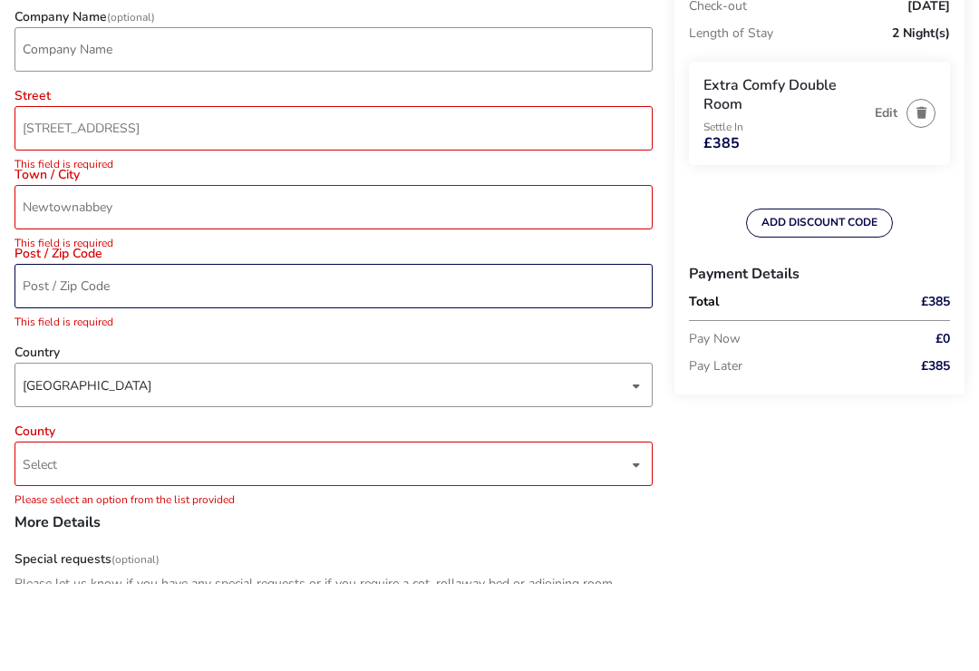
type input "BT366DL"
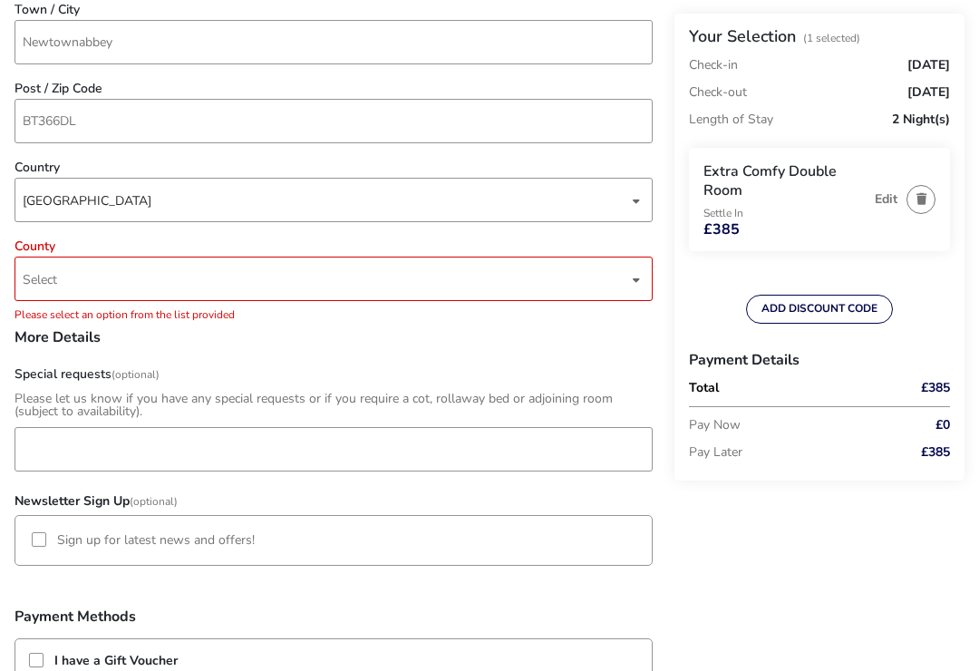
scroll to position [896, 0]
click at [58, 544] on label "Sign up for latest news and offers!" at bounding box center [156, 539] width 198 height 13
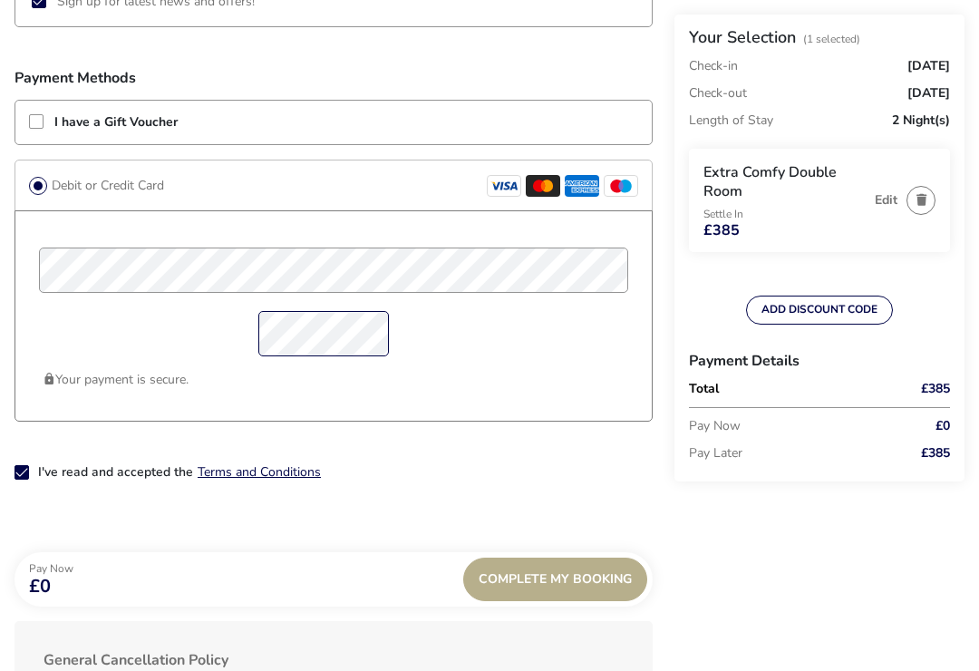
scroll to position [1432, 0]
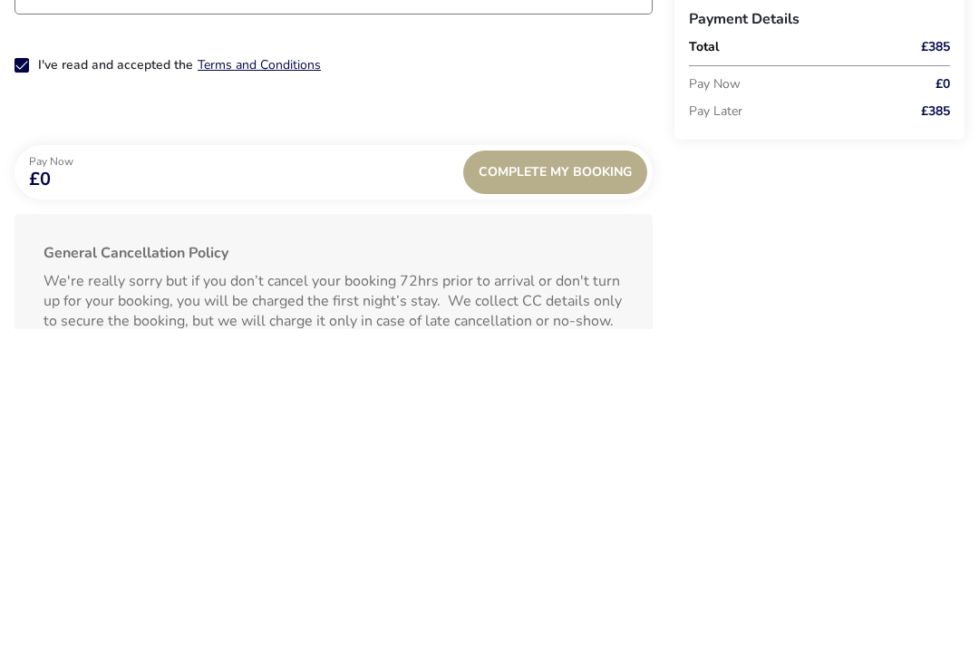
click at [563, 507] on span "Complete My Booking" at bounding box center [554, 514] width 153 height 14
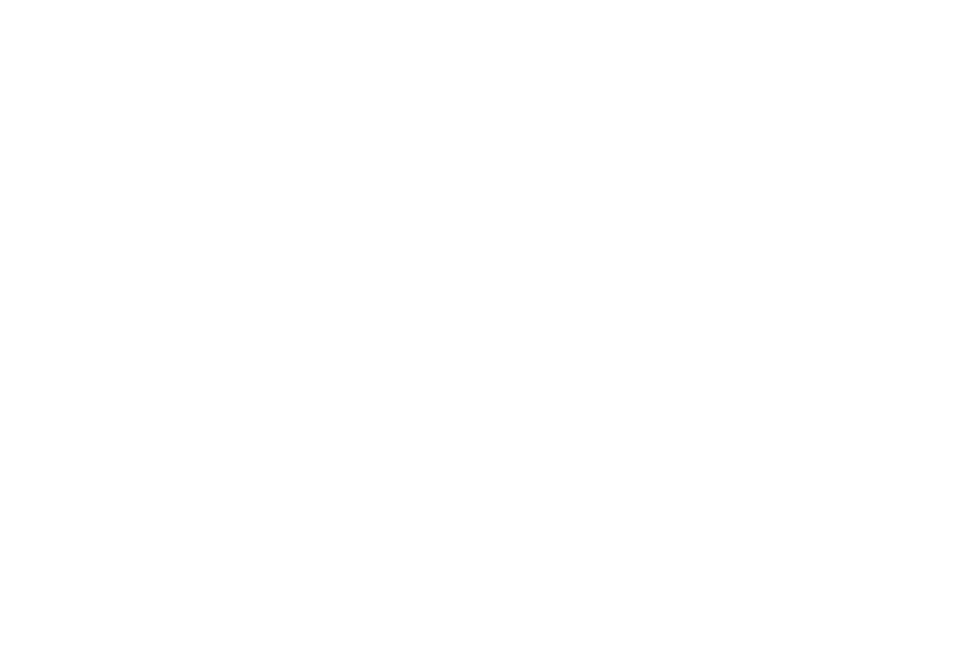
scroll to position [455, 0]
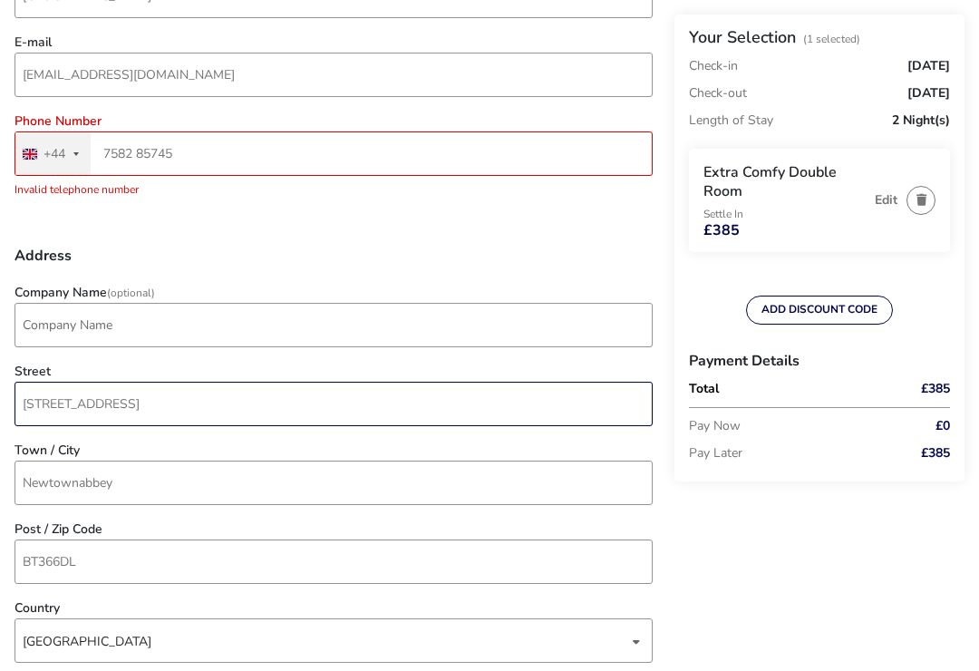
click at [185, 416] on input "3, Glebe Road east" at bounding box center [333, 403] width 638 height 44
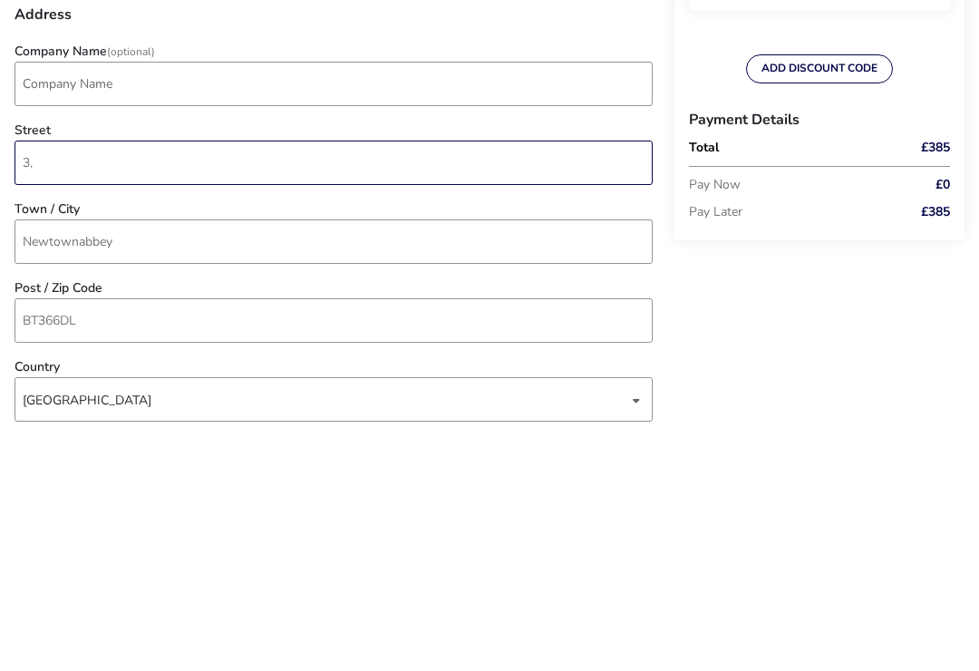
type input "3"
type input "3 Glebe Rod East"
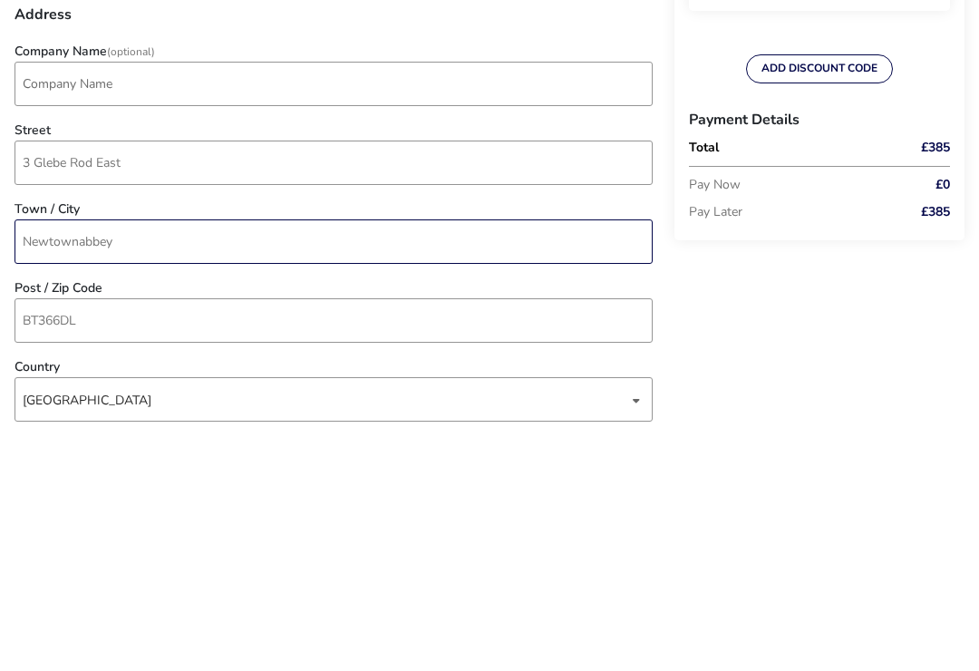
click at [156, 460] on input "Newtownabbey" at bounding box center [333, 482] width 638 height 44
type input "N"
type input "Newtownabbey"
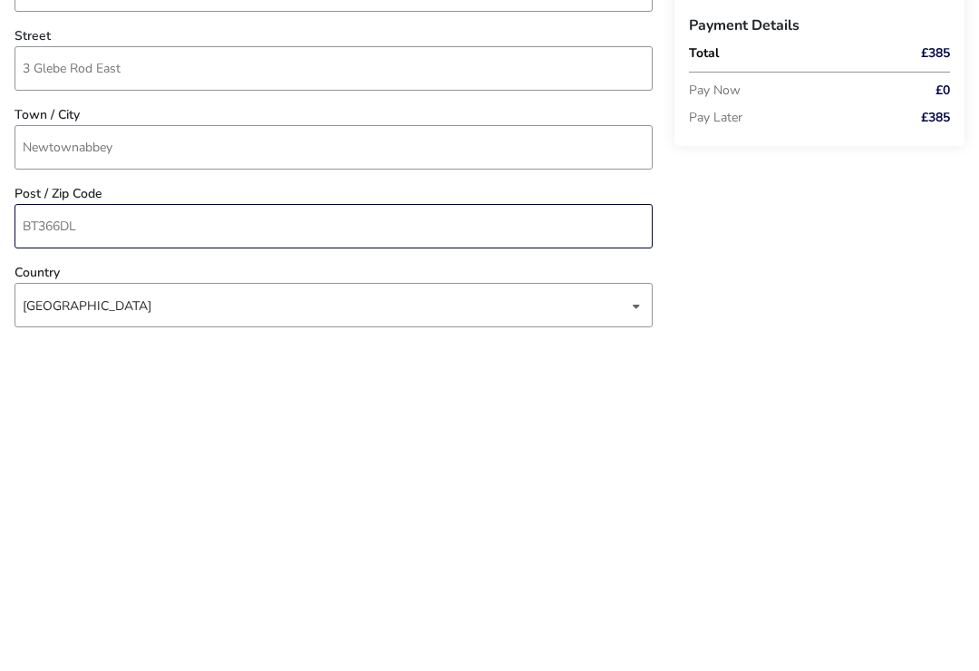
click at [124, 539] on input "BT366DL" at bounding box center [333, 561] width 638 height 44
type input "B"
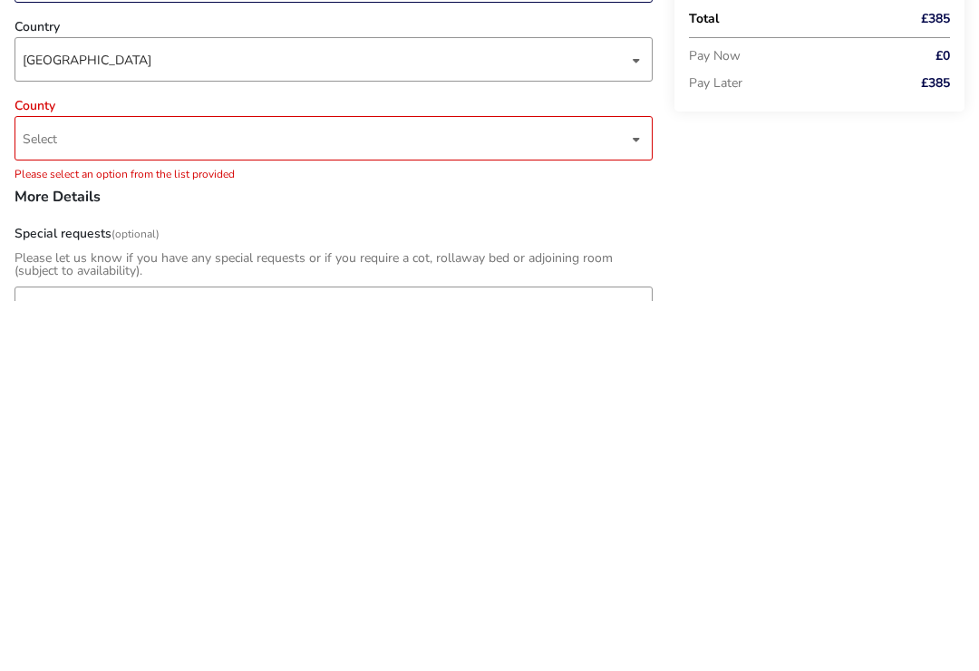
scroll to position [667, 0]
type input "BT36 6Dl"
click at [152, 486] on span "Select" at bounding box center [325, 507] width 605 height 43
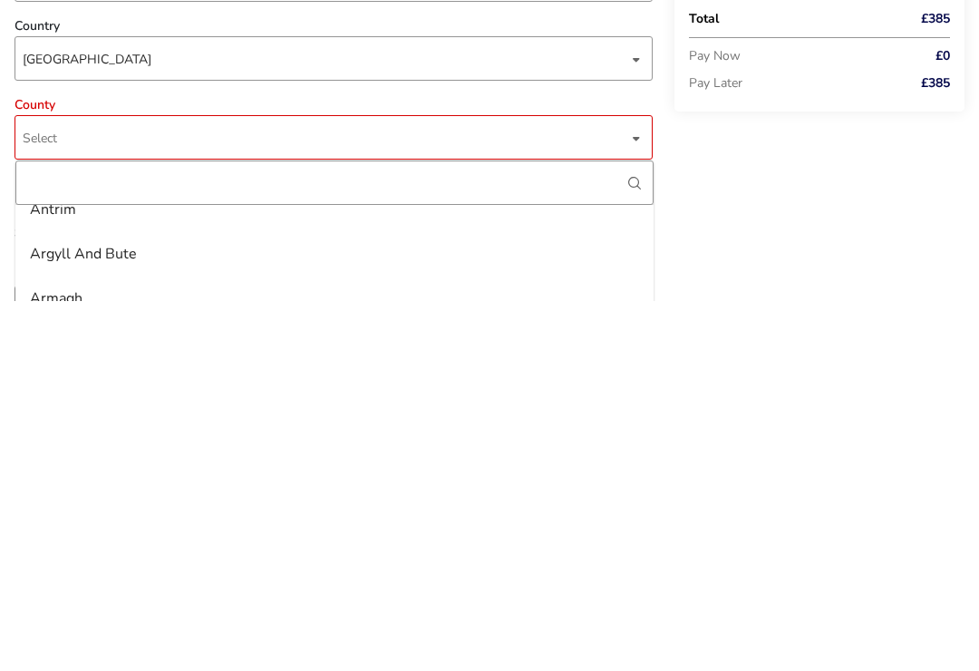
scroll to position [161, 0]
click at [60, 599] on div "Antrim" at bounding box center [53, 613] width 46 height 29
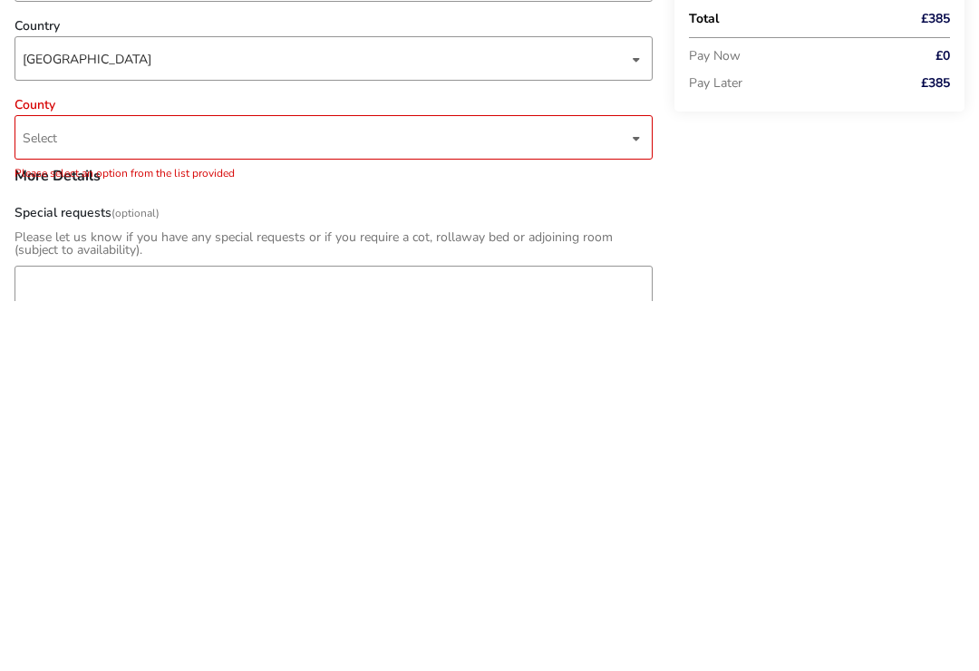
scroll to position [1037, 0]
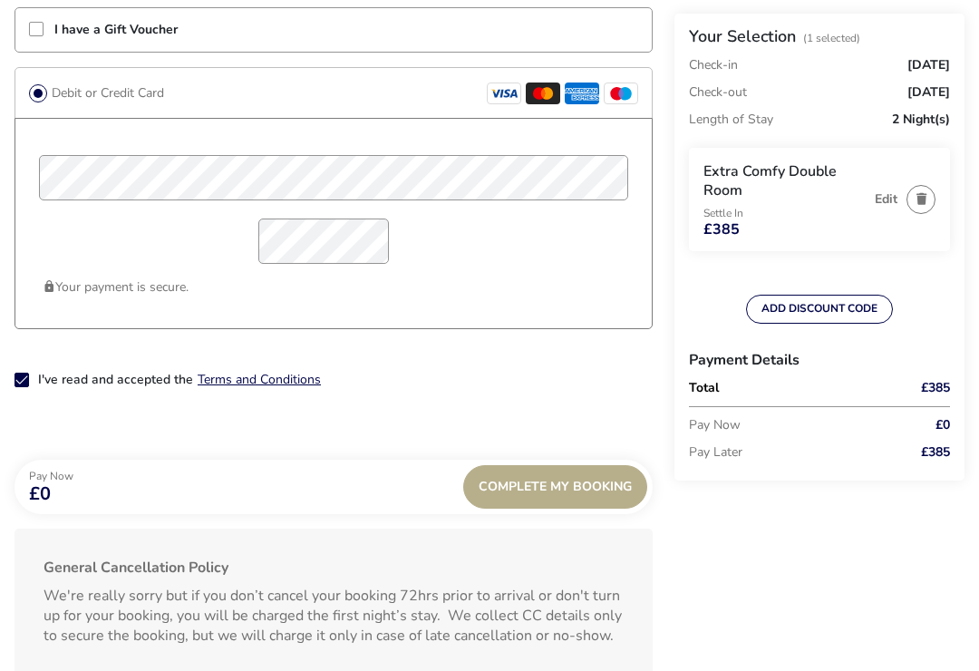
click at [580, 491] on span "Complete My Booking" at bounding box center [554, 487] width 153 height 14
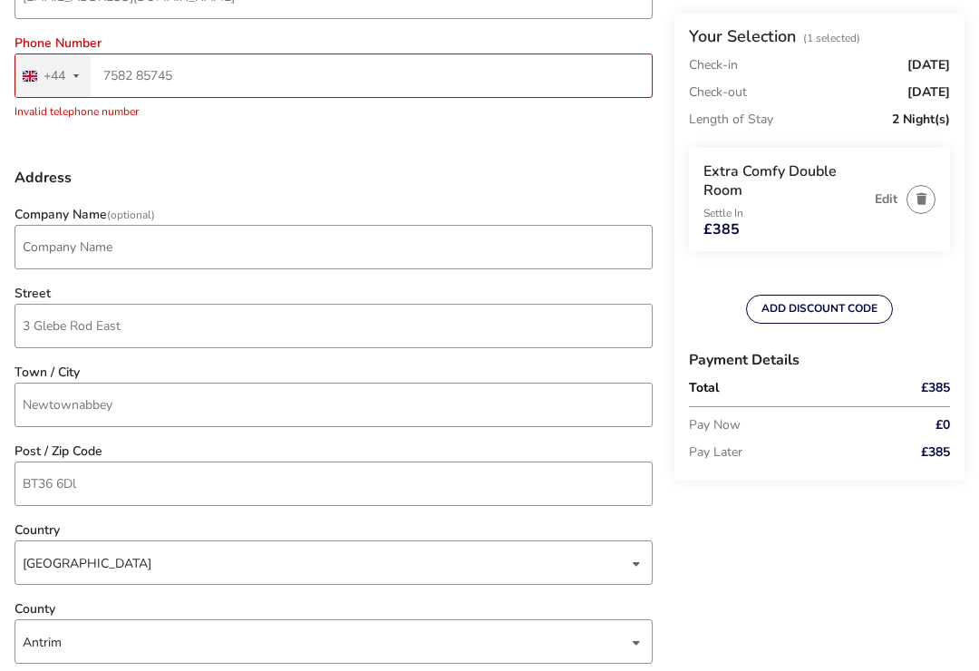
scroll to position [270, 0]
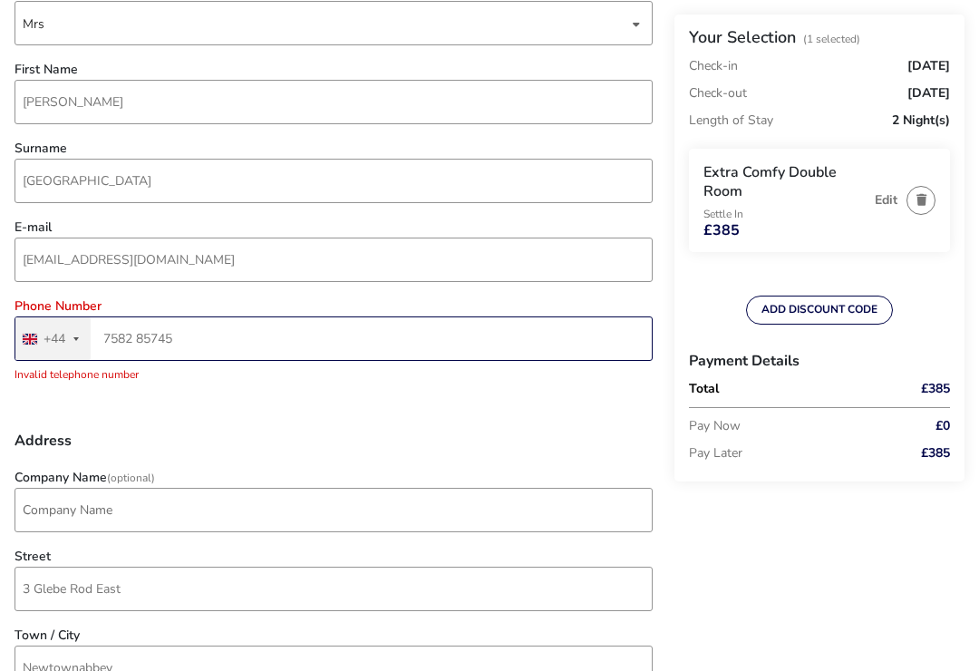
click at [205, 340] on input "7582 85745" at bounding box center [333, 338] width 638 height 44
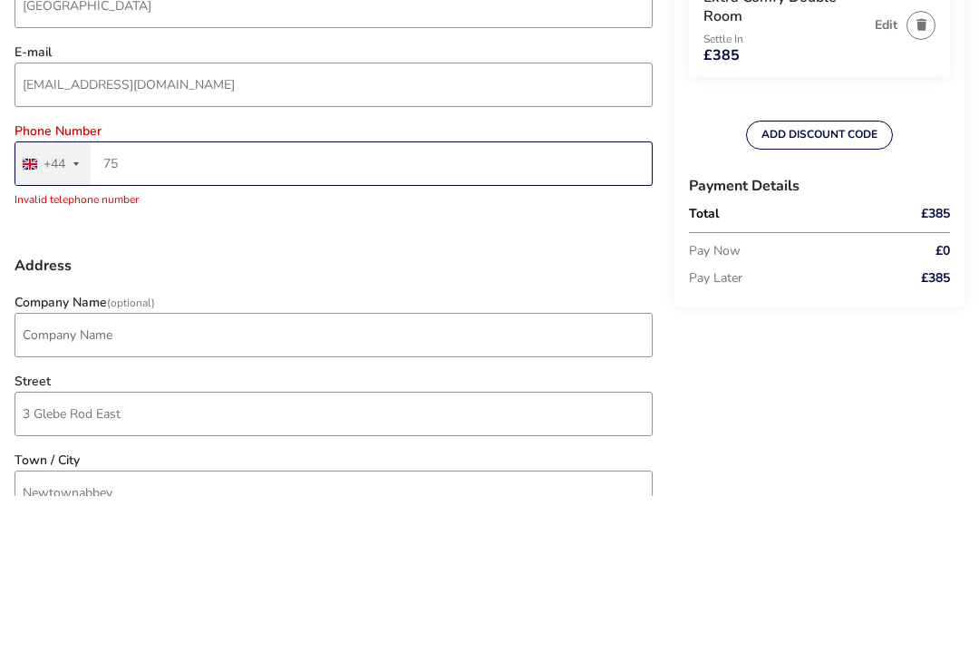
type input "7"
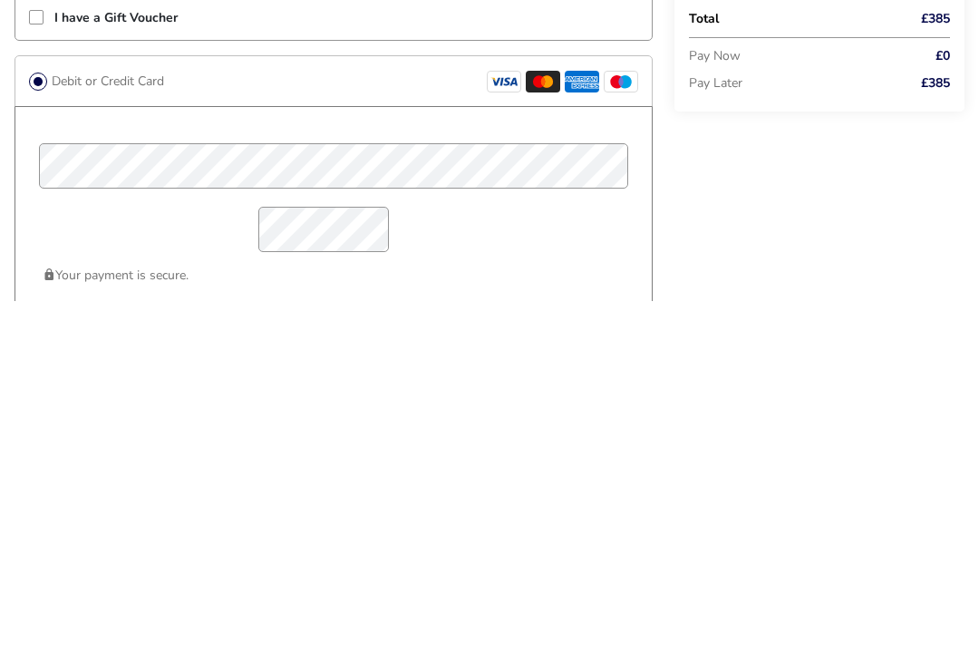
scroll to position [1132, 0]
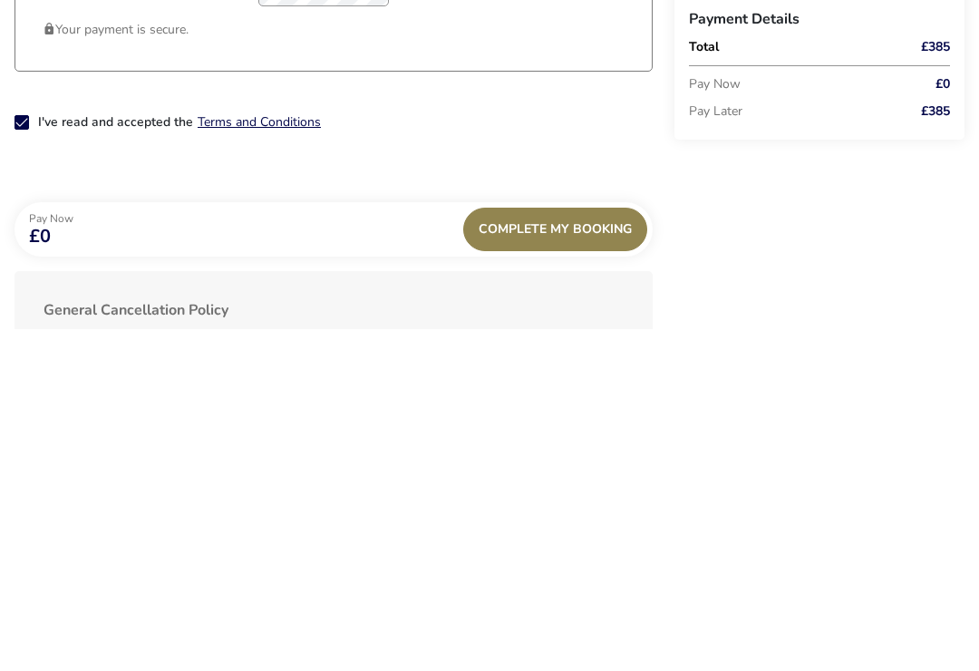
type input "7582 285745"
click at [583, 564] on span "Complete My Booking" at bounding box center [554, 571] width 153 height 14
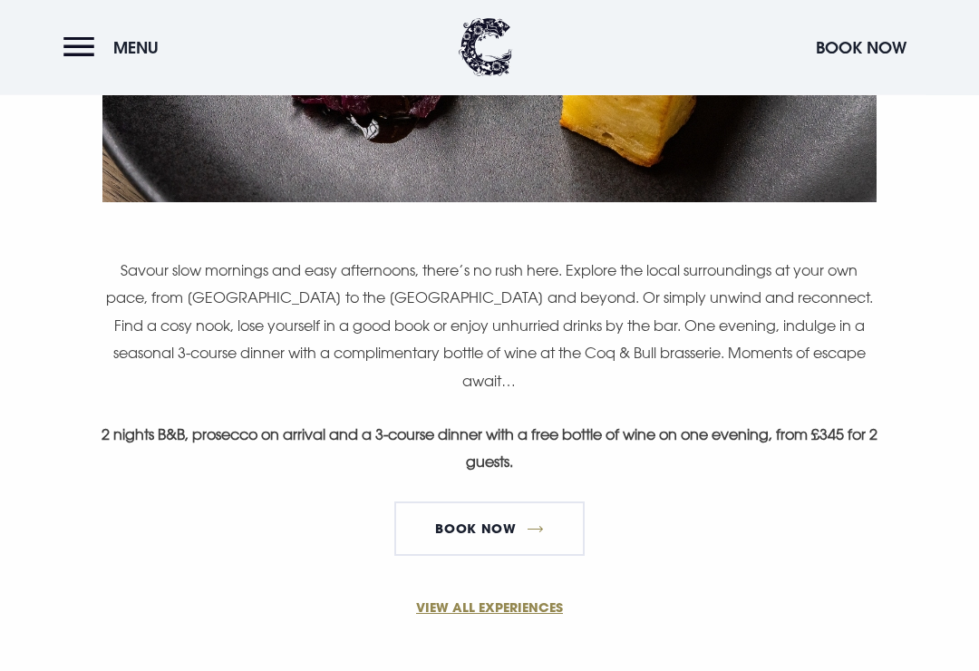
scroll to position [1038, 0]
click at [527, 597] on link "VIEW ALL EXPERIENCES" at bounding box center [489, 606] width 863 height 19
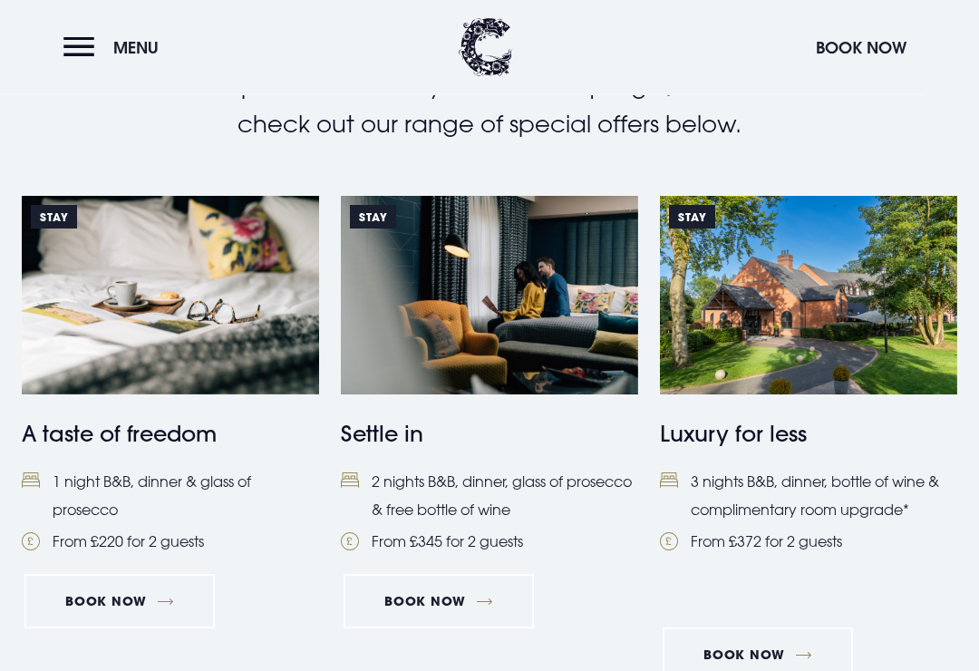
scroll to position [685, 0]
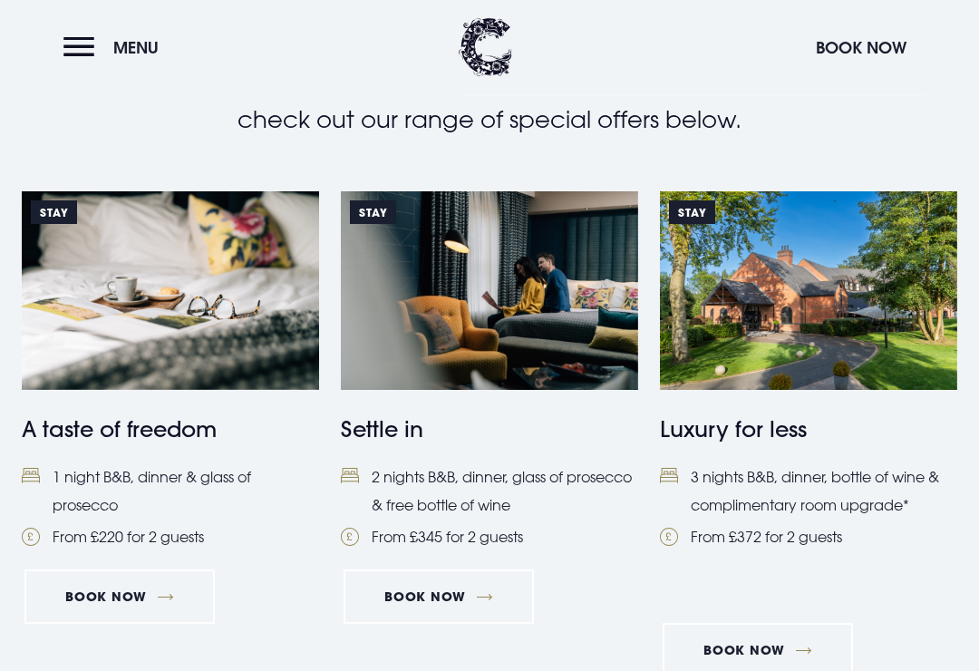
click at [803, 652] on link "Book Now" at bounding box center [757, 650] width 190 height 54
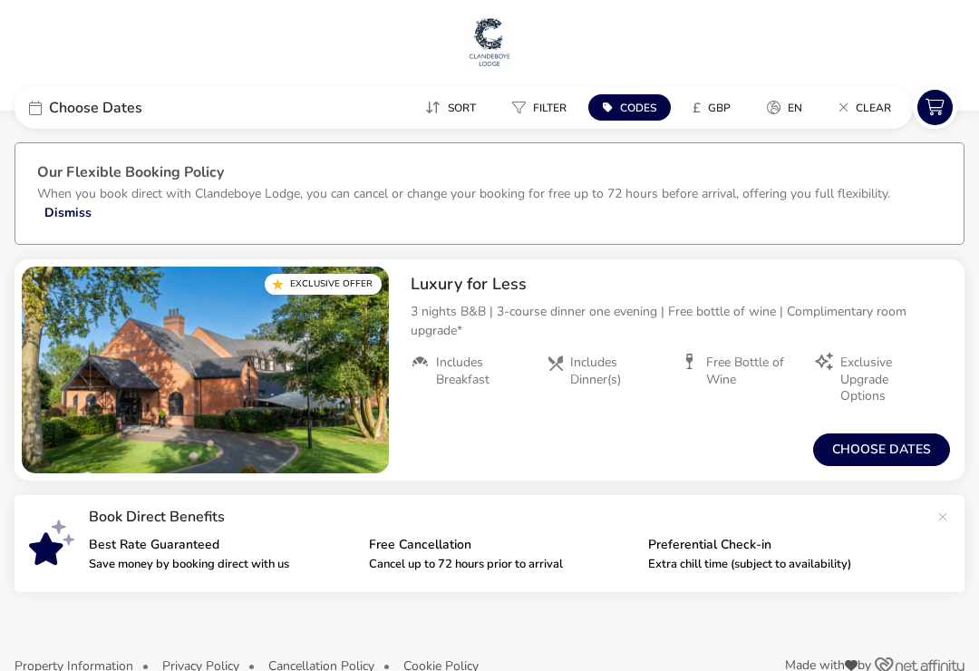
click at [867, 446] on button "Choose dates" at bounding box center [881, 449] width 137 height 33
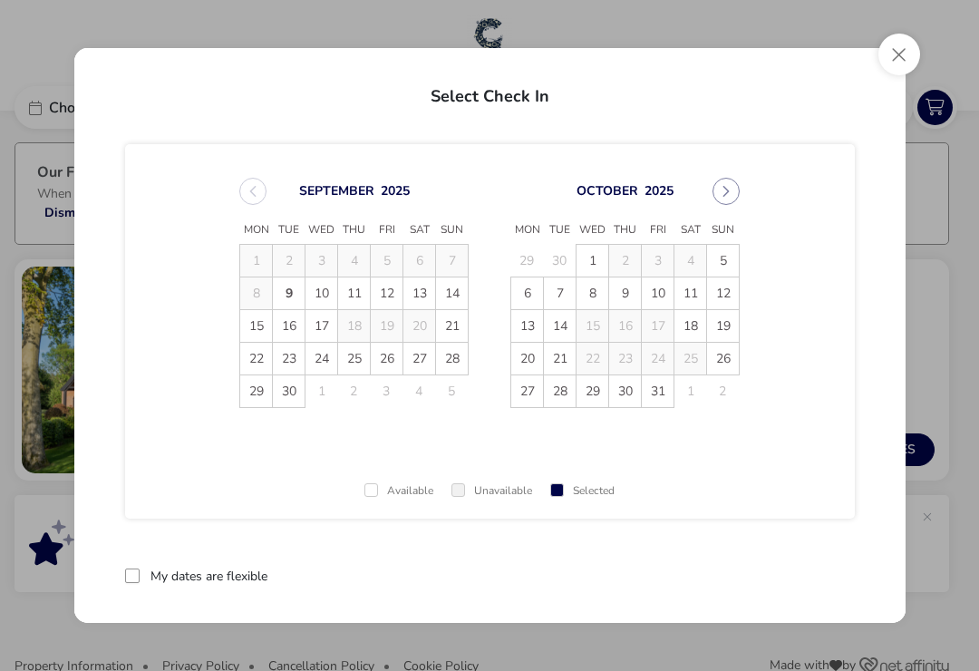
click at [326, 363] on span "24" at bounding box center [321, 359] width 32 height 32
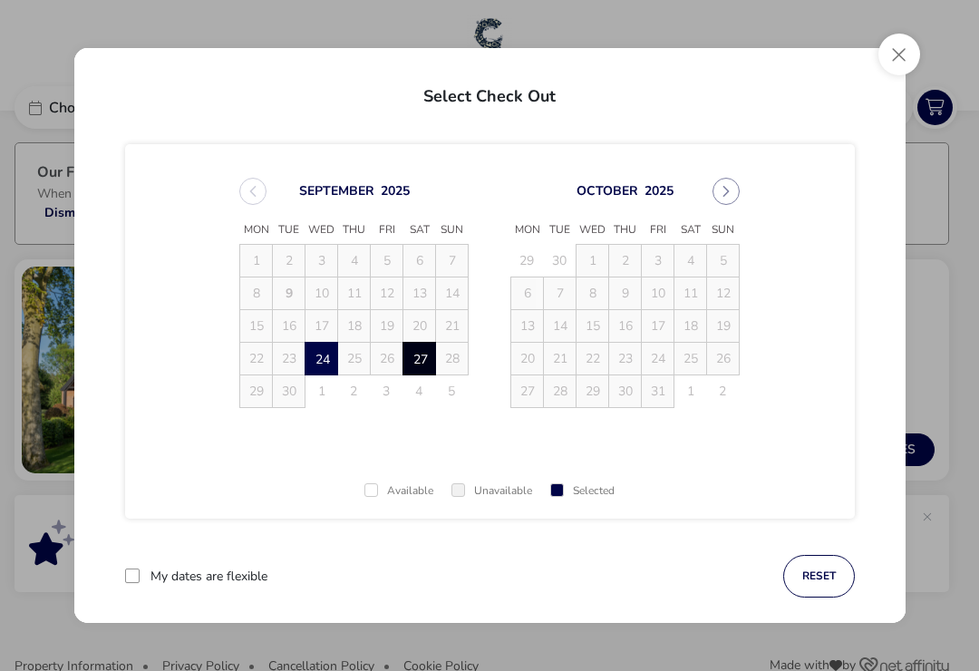
click at [425, 363] on span "27" at bounding box center [420, 359] width 32 height 32
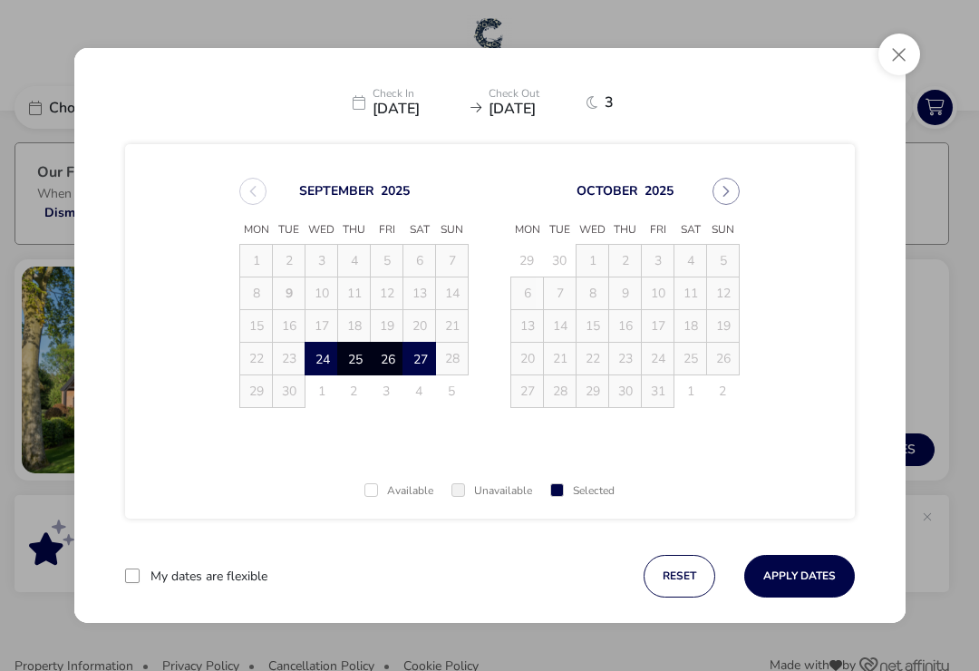
click at [798, 575] on button "Apply Dates" at bounding box center [799, 576] width 111 height 43
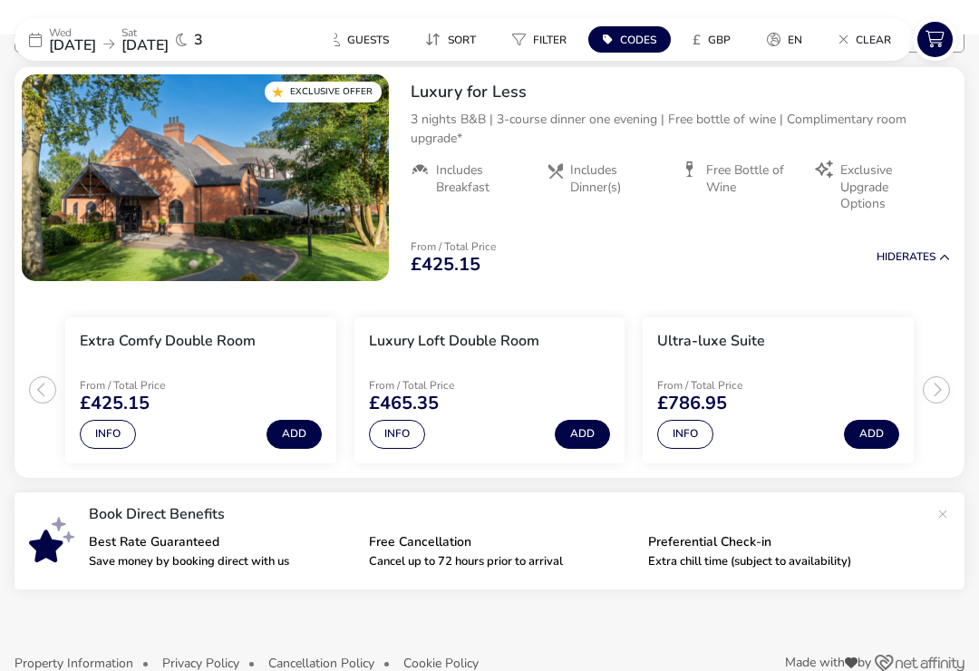
scroll to position [200, 0]
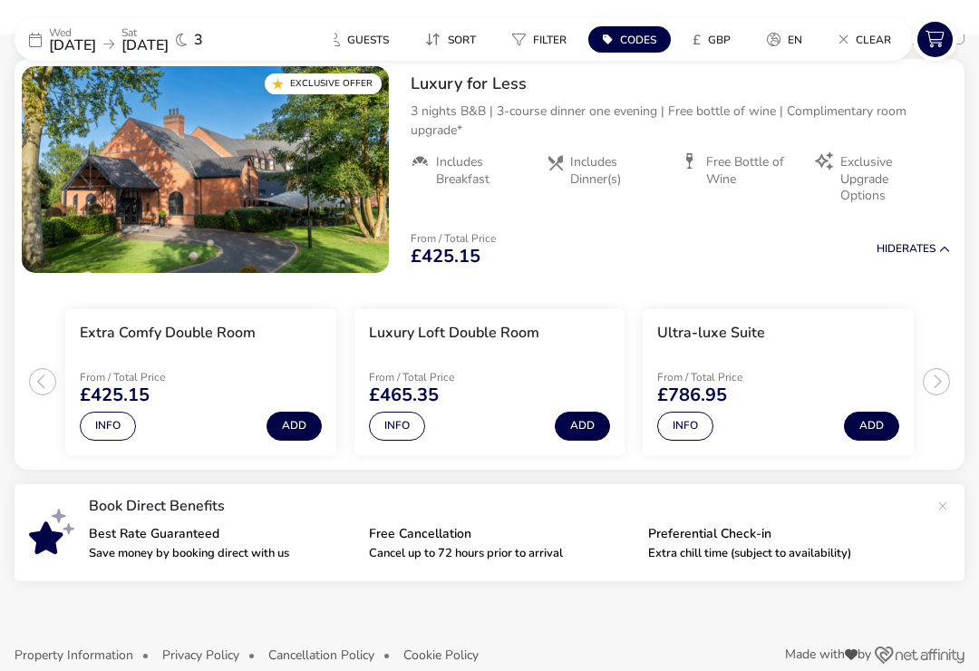
click at [289, 434] on button "Add" at bounding box center [293, 425] width 55 height 29
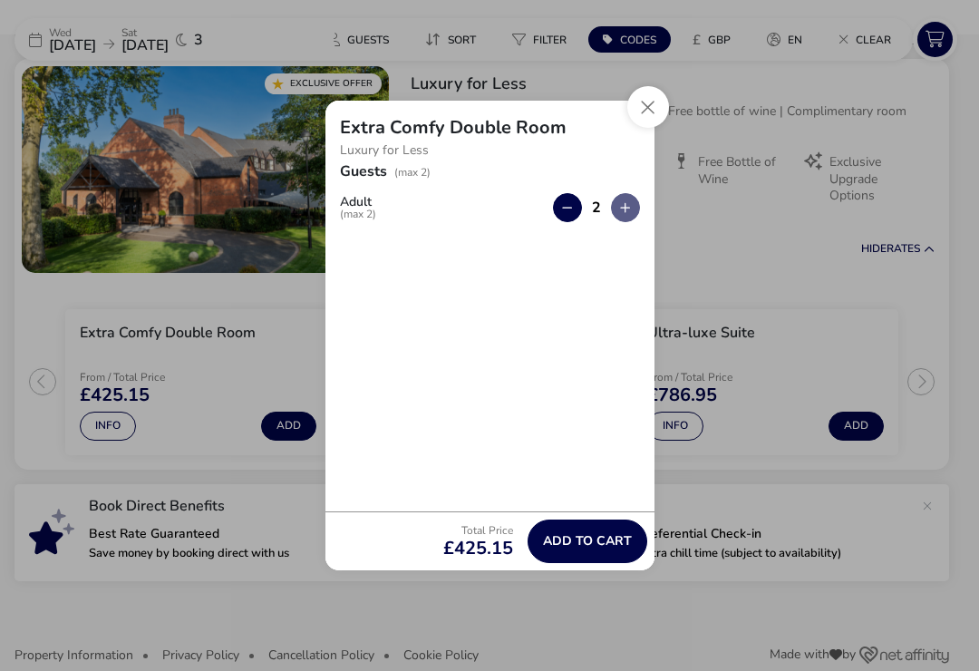
click at [576, 547] on span "Add to cart" at bounding box center [587, 541] width 89 height 14
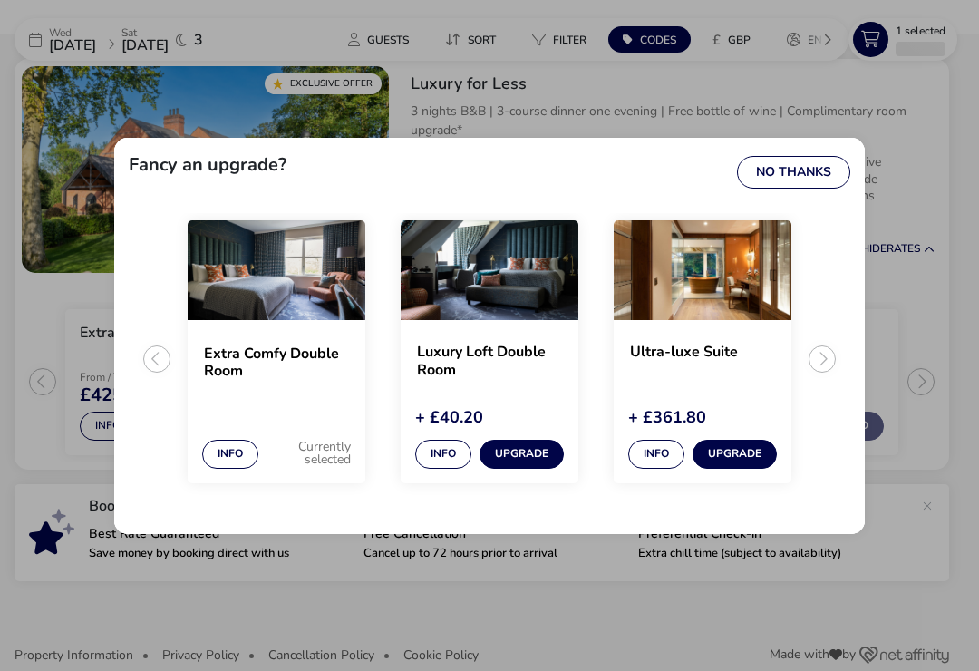
click at [820, 179] on button "No Thanks" at bounding box center [793, 172] width 113 height 33
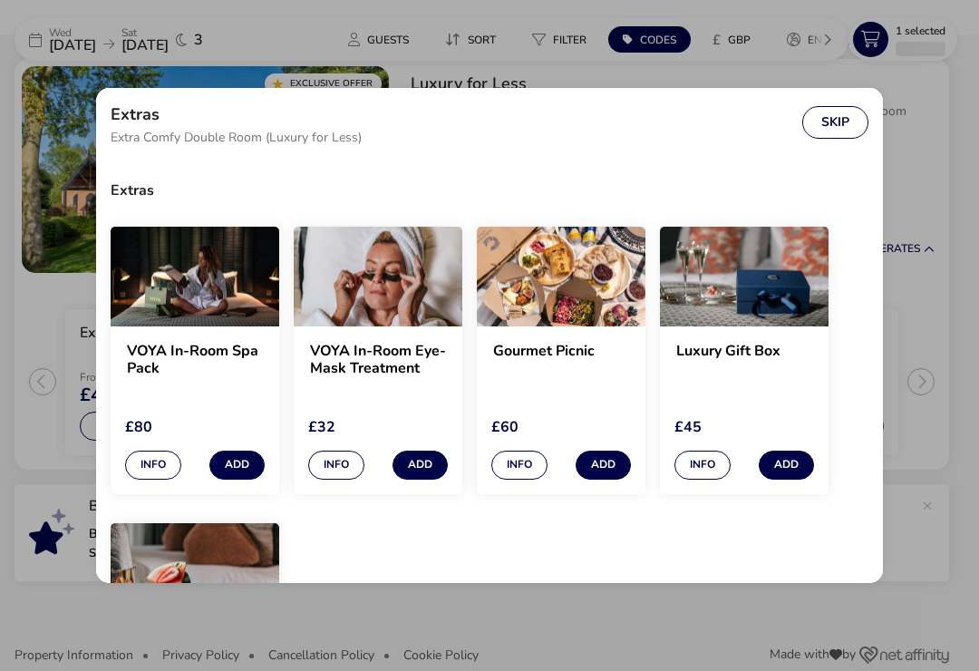
click at [836, 126] on button "Skip" at bounding box center [835, 122] width 66 height 33
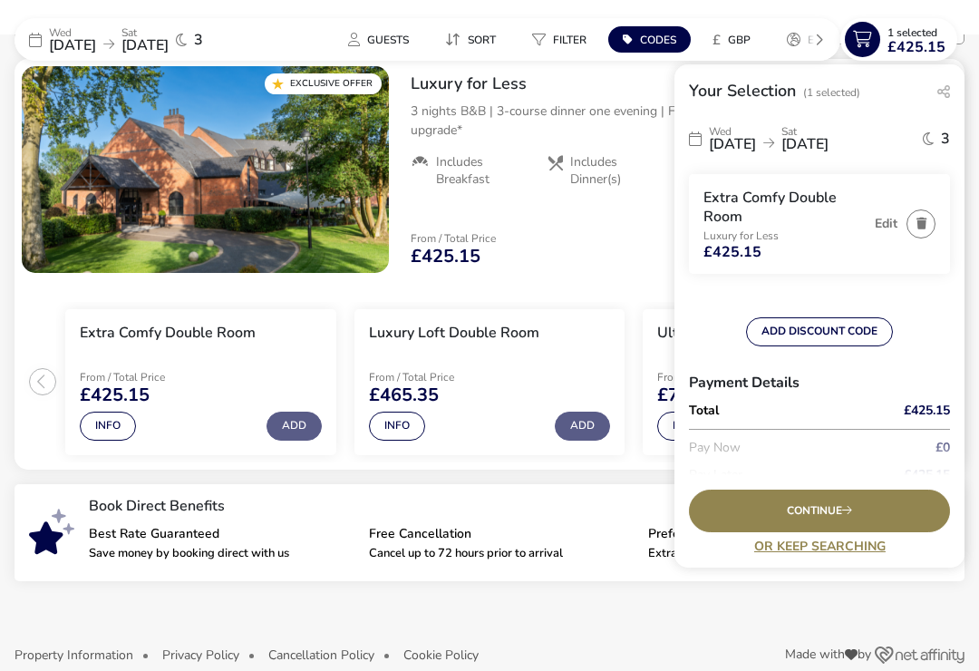
click at [806, 553] on link "Or Keep Searching" at bounding box center [819, 546] width 261 height 14
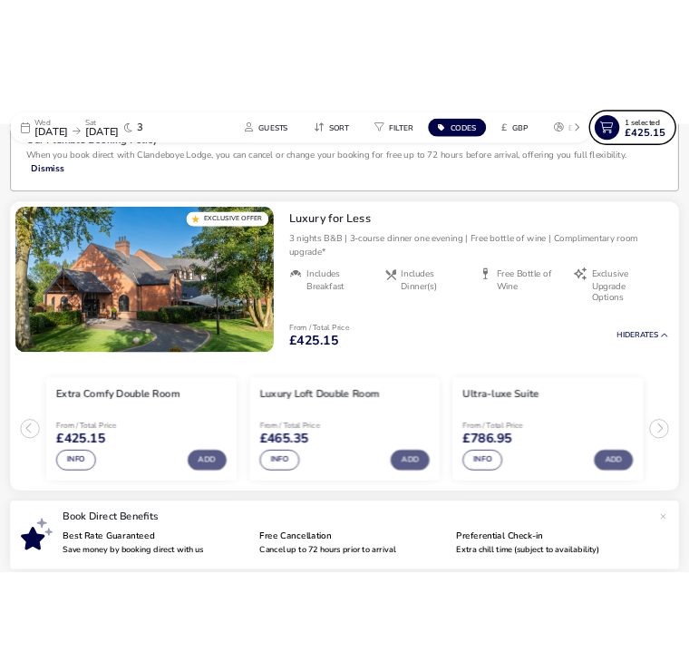
scroll to position [0, 0]
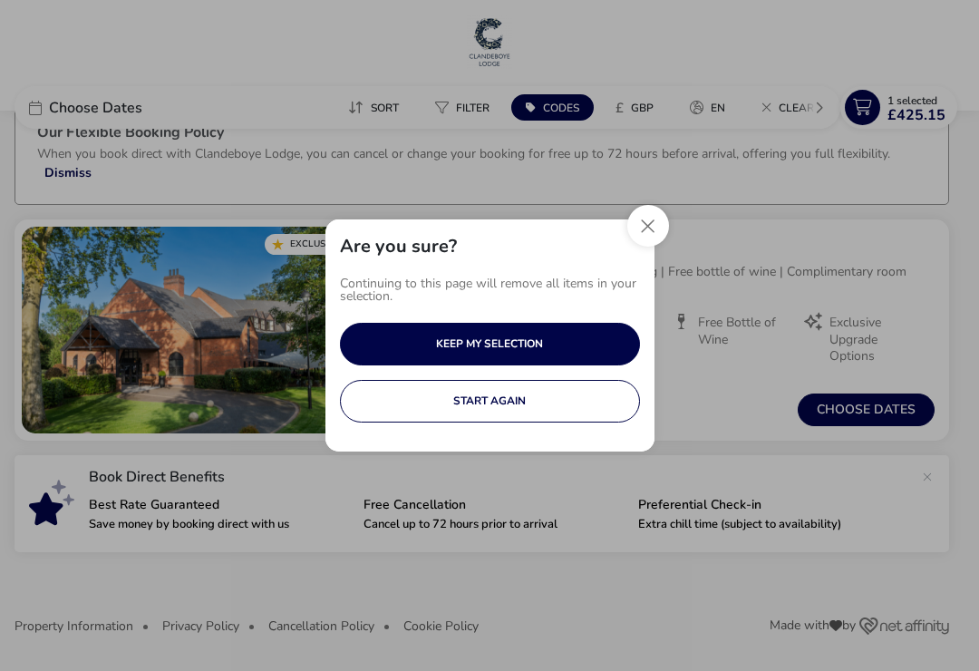
scroll to position [40, 0]
